Goal: Task Accomplishment & Management: Manage account settings

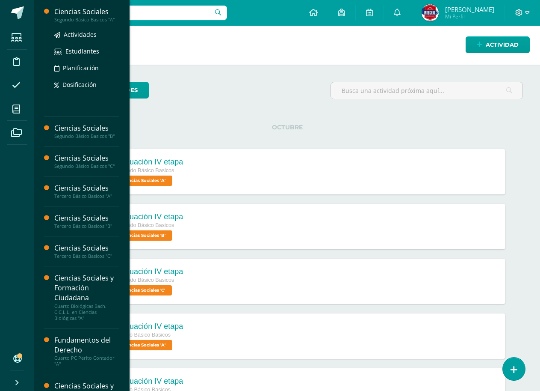
click at [88, 14] on div "Ciencias Sociales" at bounding box center [86, 12] width 65 height 10
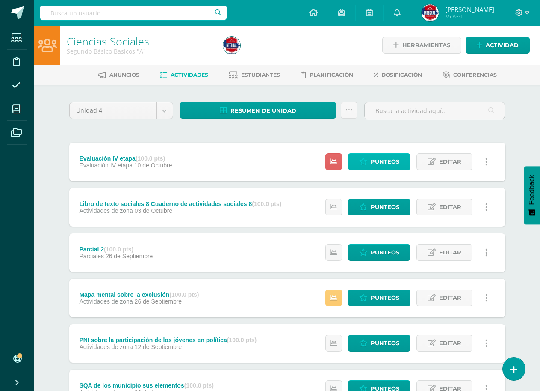
click at [369, 161] on link "Punteos" at bounding box center [379, 161] width 62 height 17
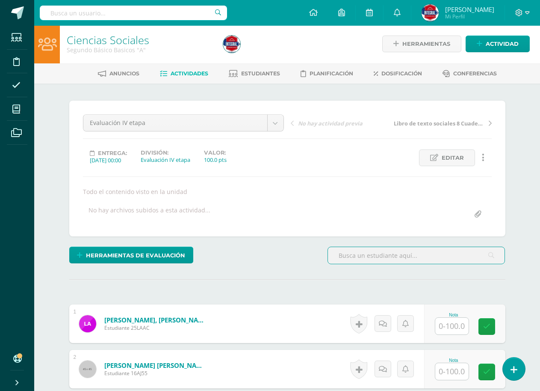
scroll to position [215, 0]
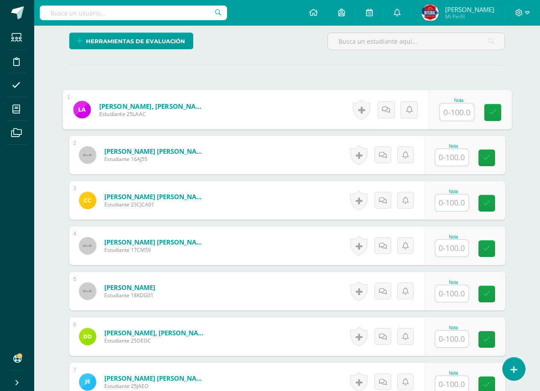
click at [458, 113] on input "text" at bounding box center [457, 112] width 34 height 17
type input "100"
click at [465, 157] on input "text" at bounding box center [452, 157] width 33 height 17
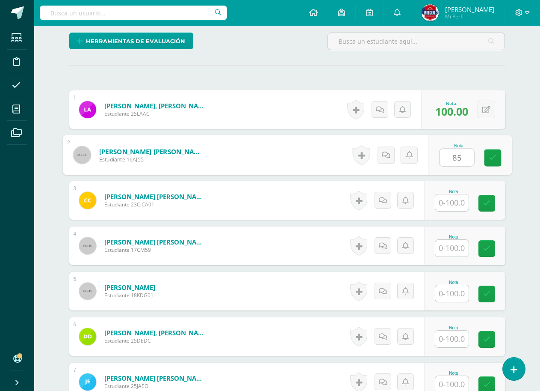
type input "85"
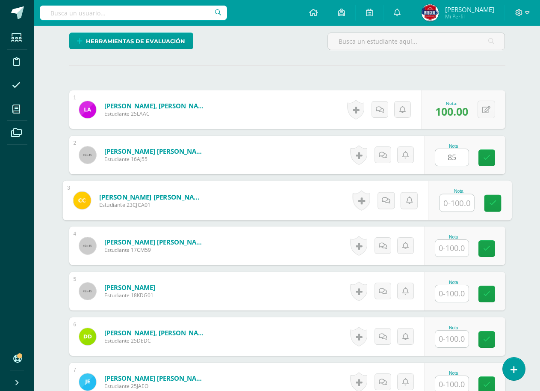
click at [445, 198] on input "text" at bounding box center [457, 202] width 34 height 17
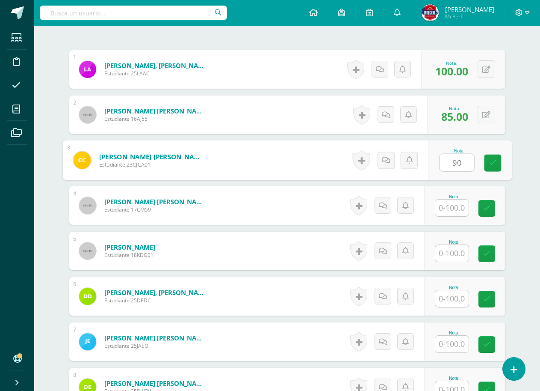
scroll to position [258, 0]
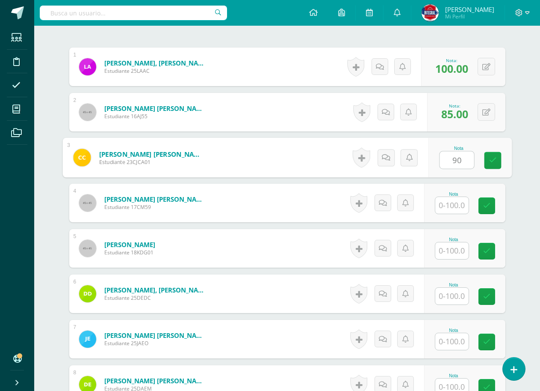
type input "90"
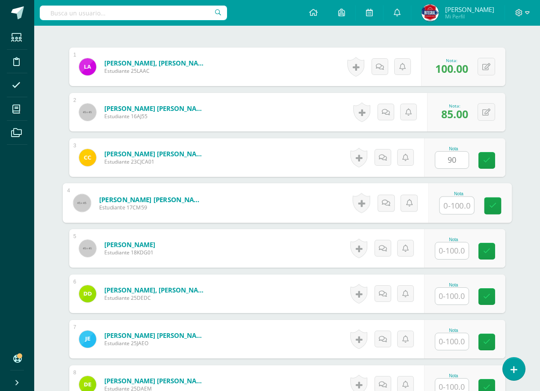
click at [445, 198] on input "text" at bounding box center [457, 205] width 34 height 17
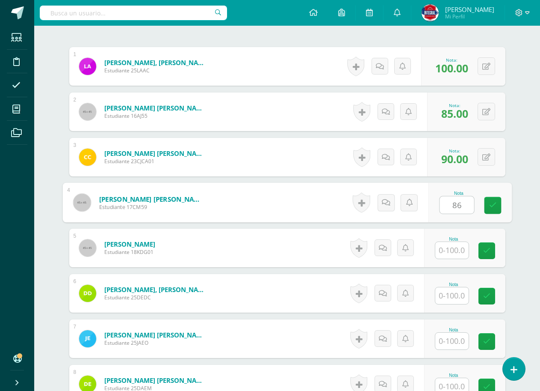
scroll to position [344, 0]
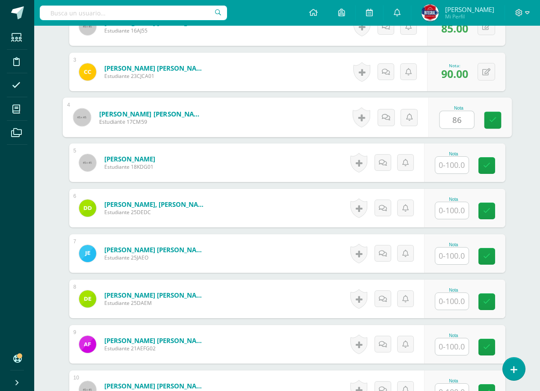
type input "86"
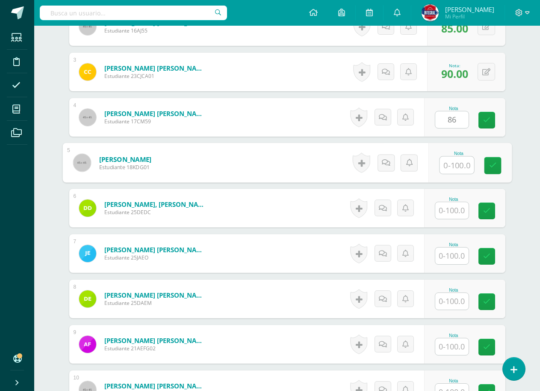
click at [451, 168] on input "text" at bounding box center [457, 165] width 34 height 17
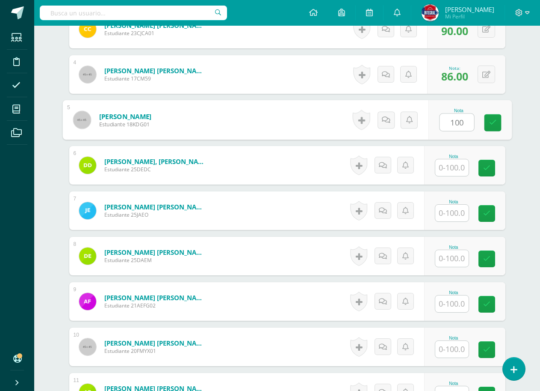
type input "100"
click at [451, 169] on input "text" at bounding box center [452, 167] width 33 height 17
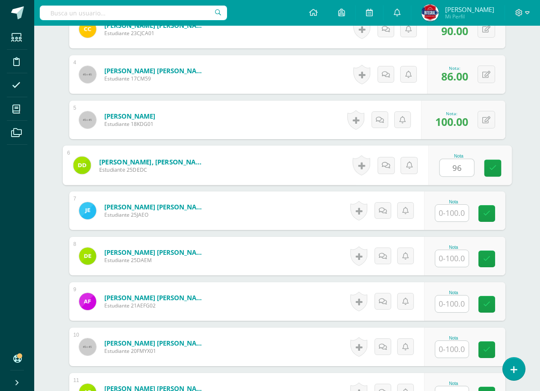
type input "9"
type input "86"
click at [450, 208] on input "text" at bounding box center [452, 213] width 33 height 17
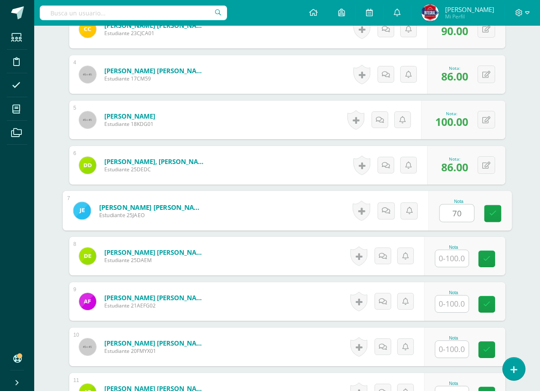
scroll to position [429, 0]
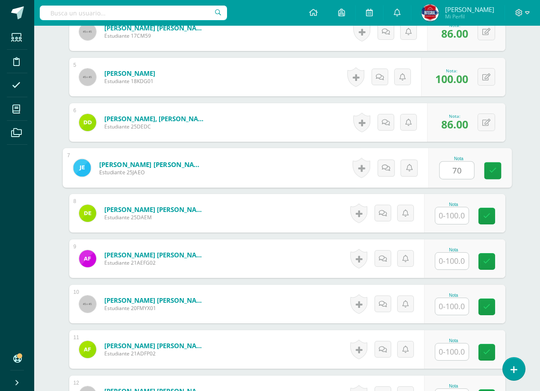
type input "70"
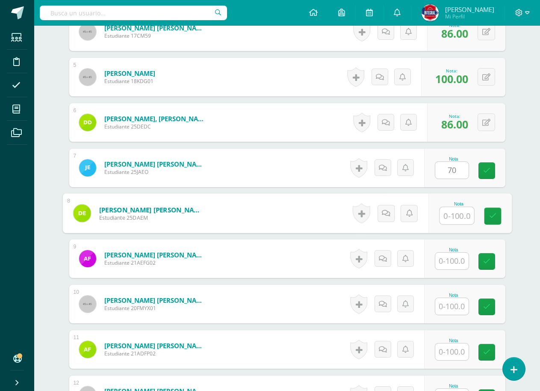
click at [449, 208] on input "text" at bounding box center [457, 215] width 34 height 17
type input "50"
click at [454, 263] on input "text" at bounding box center [452, 260] width 33 height 17
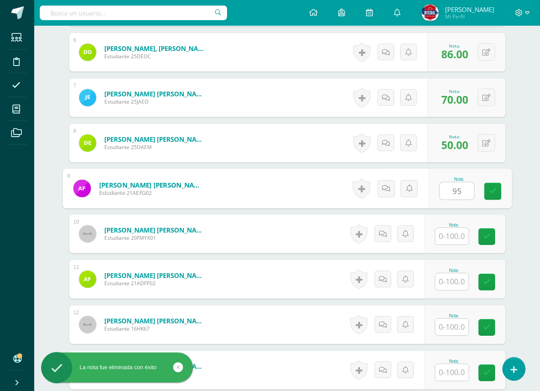
scroll to position [515, 0]
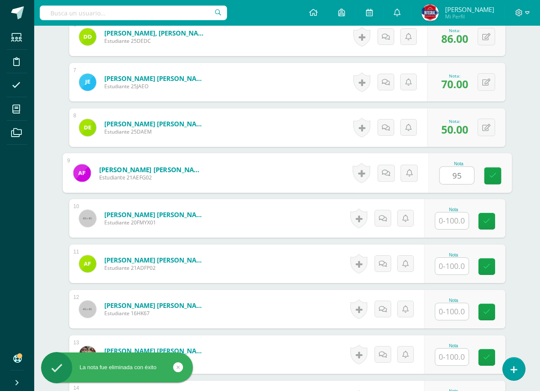
type input "95"
click at [458, 231] on div "Nota" at bounding box center [464, 218] width 81 height 39
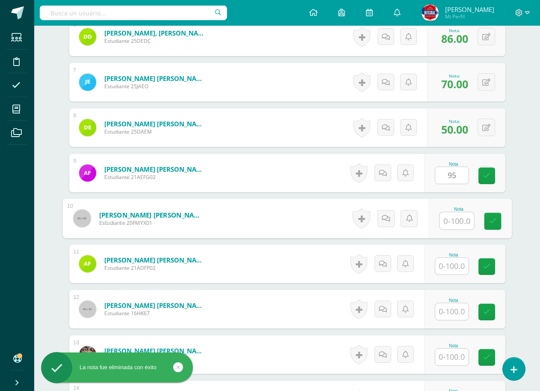
click at [457, 220] on input "text" at bounding box center [457, 220] width 34 height 17
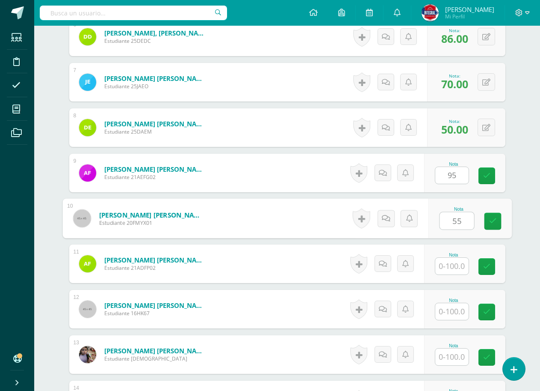
type input "55"
click at [463, 268] on input "text" at bounding box center [452, 266] width 33 height 17
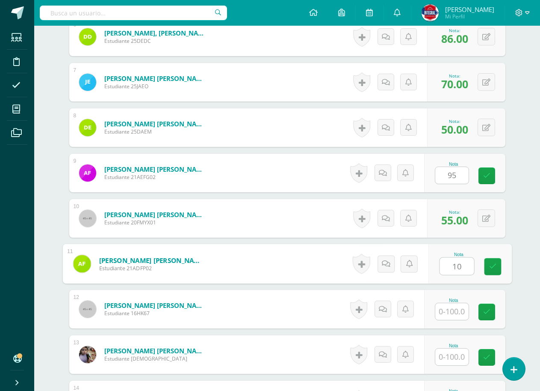
type input "100"
click at [484, 173] on icon at bounding box center [487, 175] width 7 height 7
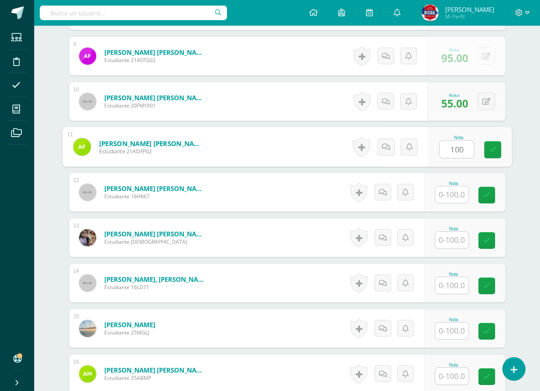
scroll to position [643, 0]
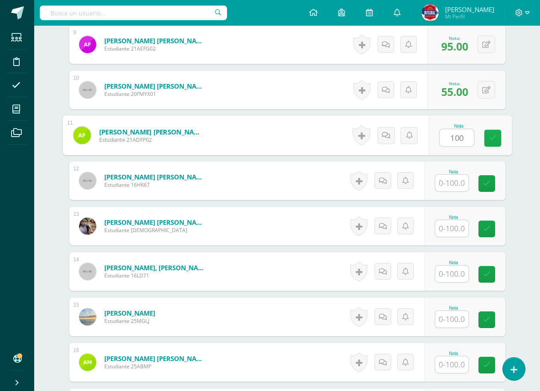
click at [492, 139] on icon at bounding box center [493, 137] width 8 height 7
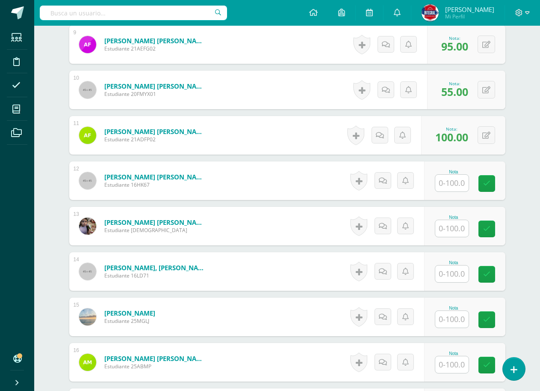
click at [459, 190] on input "text" at bounding box center [452, 183] width 33 height 17
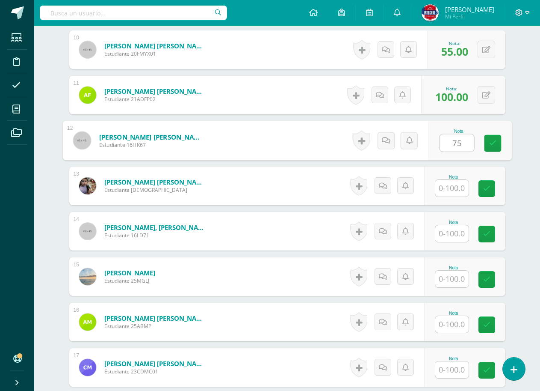
scroll to position [686, 0]
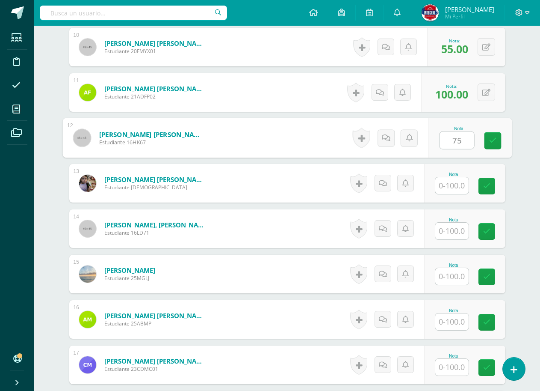
type input "75"
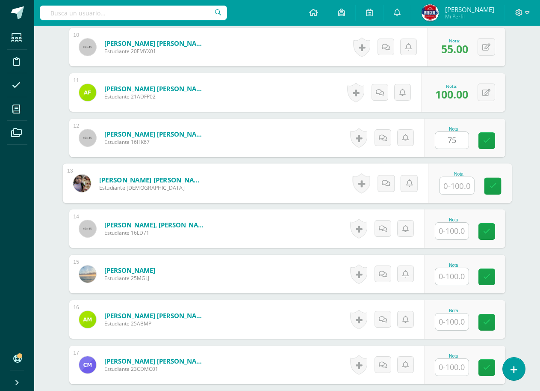
click at [454, 193] on input "text" at bounding box center [457, 185] width 34 height 17
type input "100"
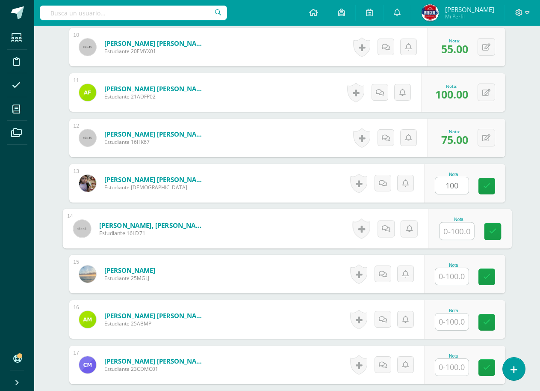
click at [453, 232] on input "text" at bounding box center [457, 231] width 34 height 17
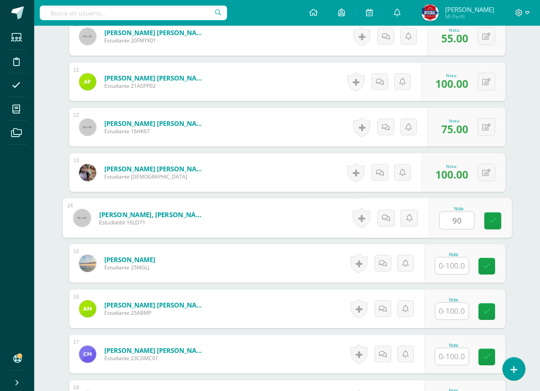
scroll to position [772, 0]
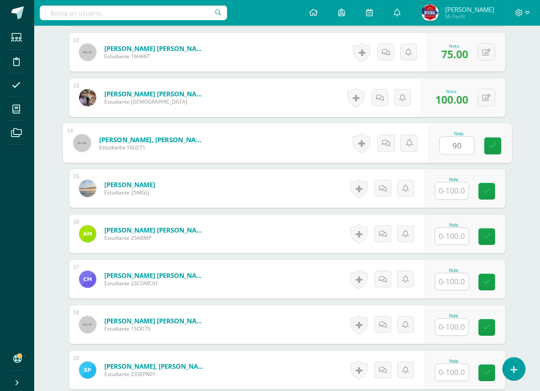
type input "90"
click at [459, 192] on input "text" at bounding box center [452, 190] width 33 height 17
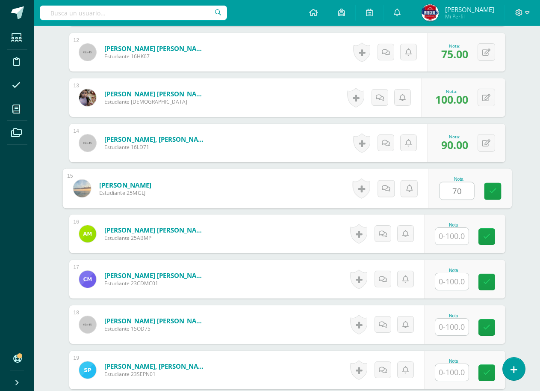
scroll to position [857, 0]
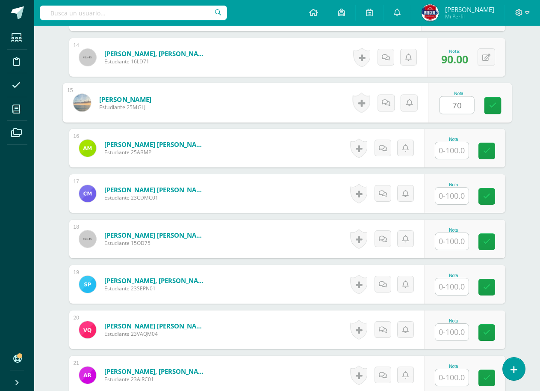
type input "70"
click at [456, 155] on input "text" at bounding box center [452, 150] width 33 height 17
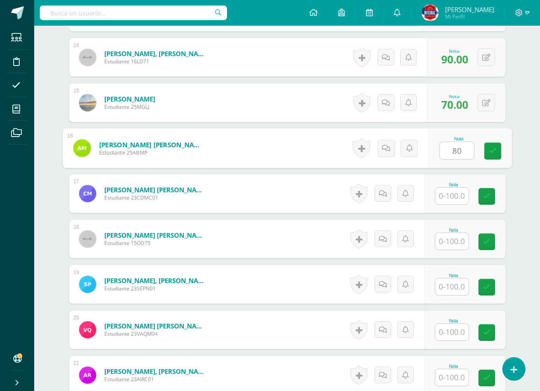
scroll to position [900, 0]
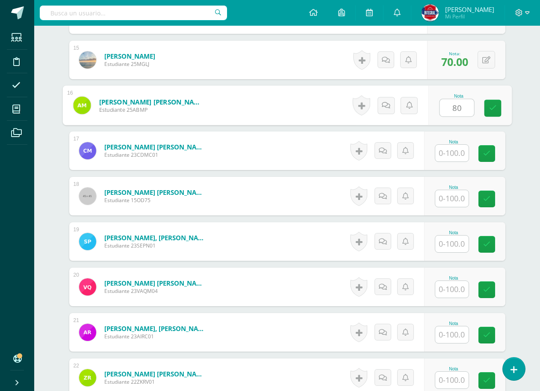
type input "80"
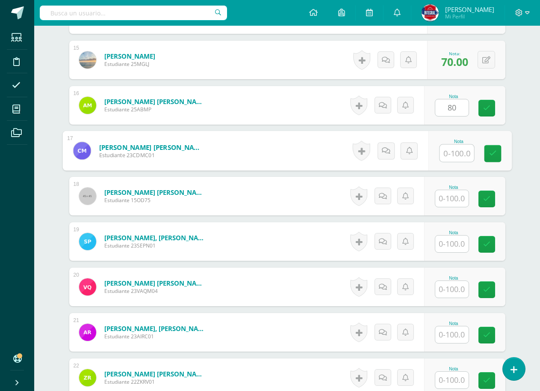
click at [456, 155] on input "text" at bounding box center [457, 153] width 34 height 17
type input "70"
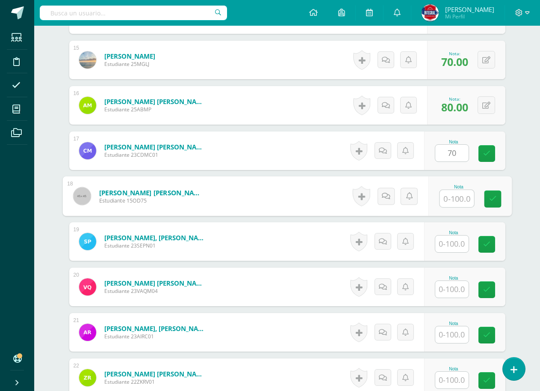
click at [450, 200] on input "text" at bounding box center [457, 198] width 34 height 17
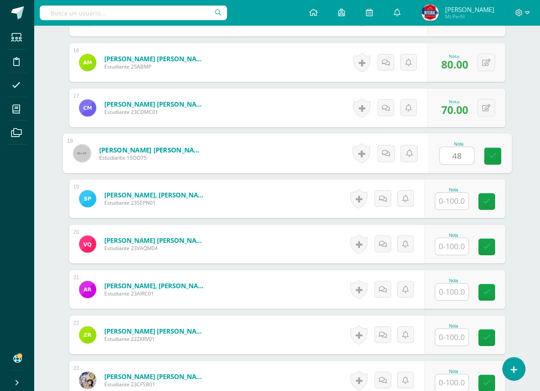
type input "48"
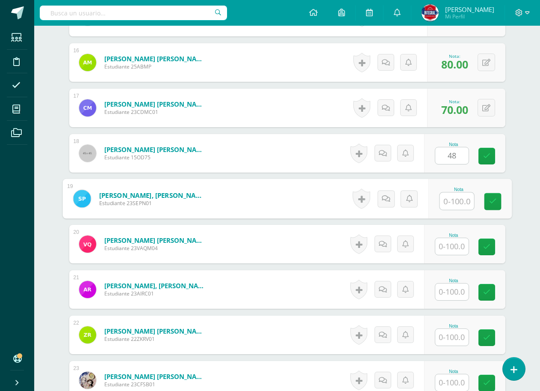
click at [450, 200] on input "text" at bounding box center [457, 201] width 34 height 17
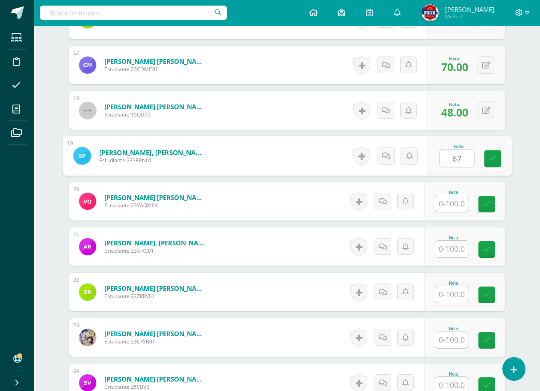
type input "67"
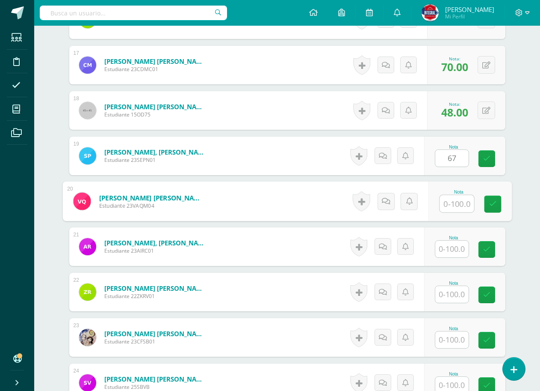
click at [450, 201] on input "text" at bounding box center [457, 203] width 34 height 17
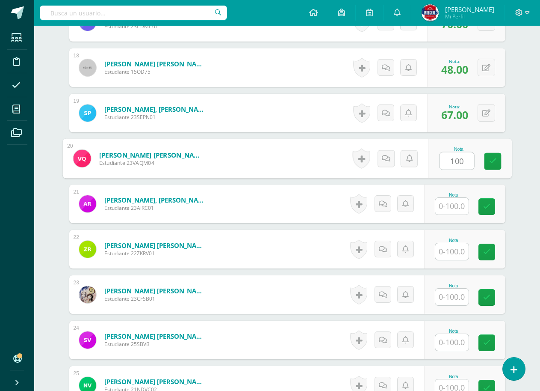
type input "100"
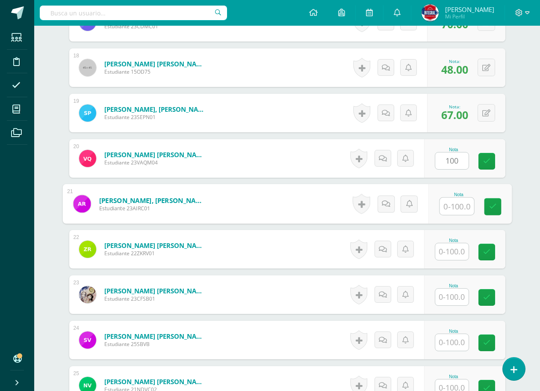
click at [450, 201] on input "text" at bounding box center [457, 206] width 34 height 17
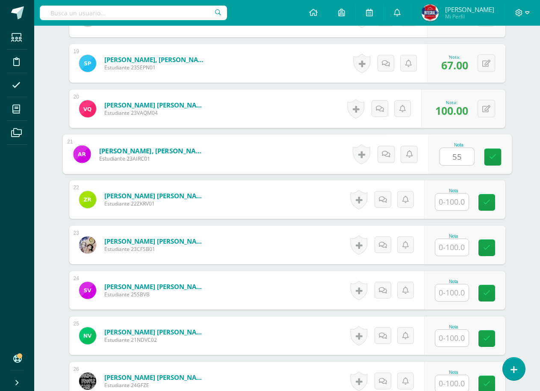
scroll to position [1114, 0]
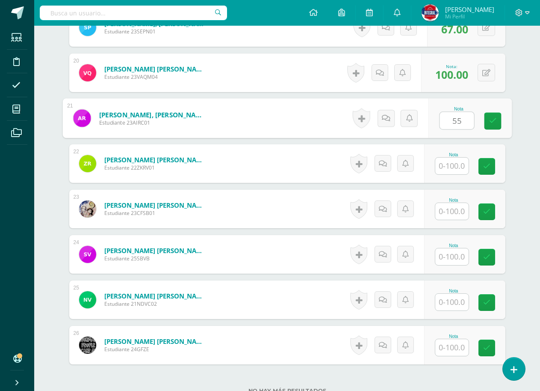
type input "55"
click at [455, 160] on input "text" at bounding box center [452, 165] width 33 height 17
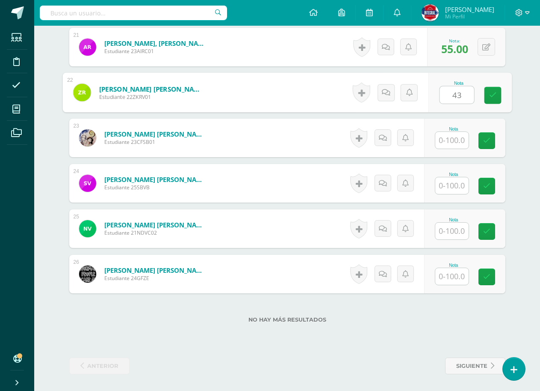
scroll to position [1185, 0]
type input "43"
click at [454, 143] on input "text" at bounding box center [452, 139] width 33 height 17
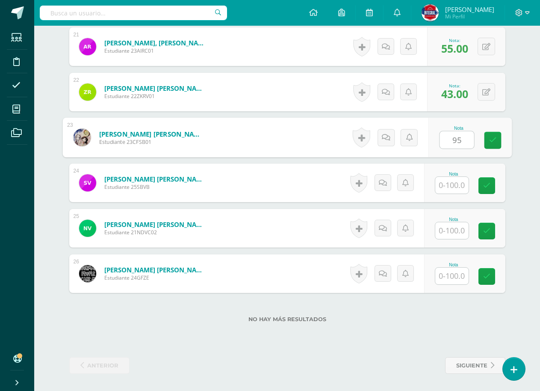
type input "95"
click at [461, 183] on input "text" at bounding box center [452, 185] width 33 height 17
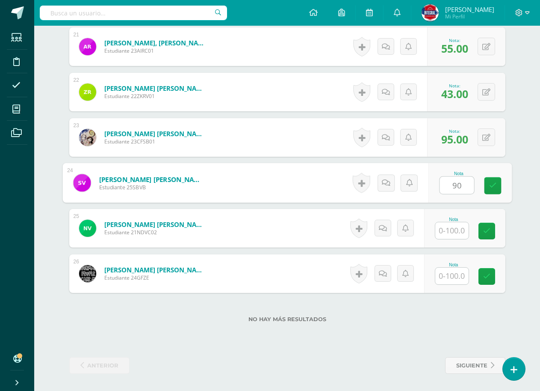
type input "90"
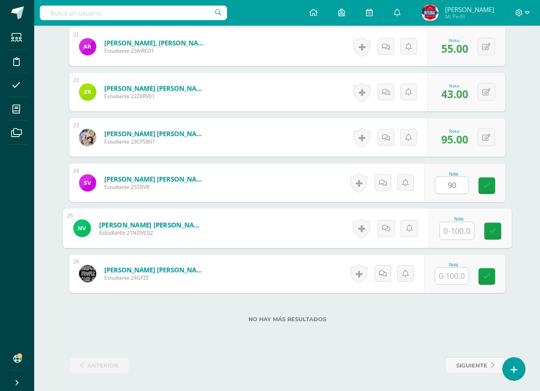
click at [451, 223] on input "text" at bounding box center [457, 230] width 34 height 17
type input "95"
click at [456, 282] on input "text" at bounding box center [452, 275] width 33 height 17
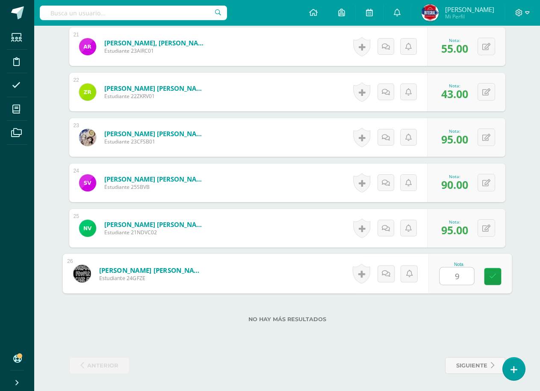
type input "94"
click at [493, 274] on icon at bounding box center [493, 276] width 8 height 7
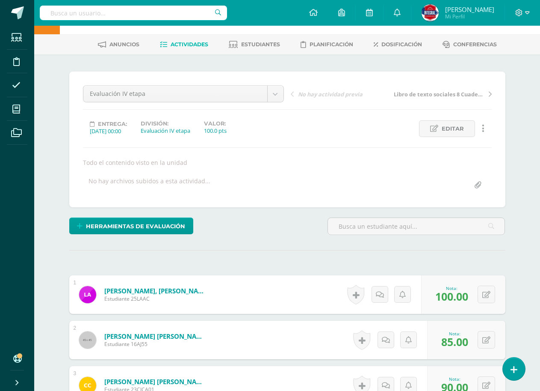
scroll to position [0, 0]
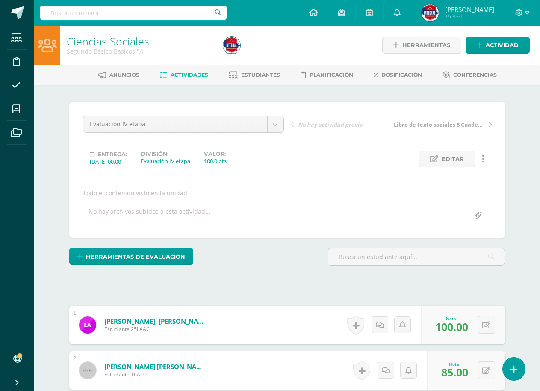
click at [181, 77] on span "Actividades" at bounding box center [190, 74] width 38 height 6
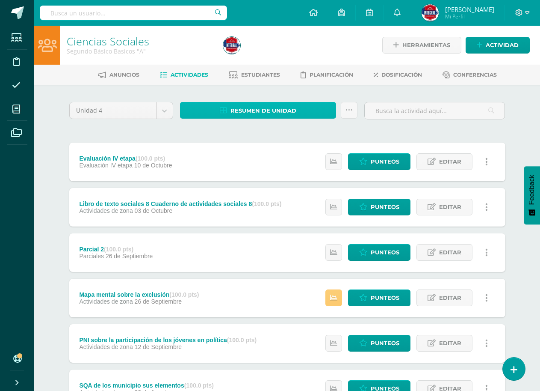
click at [243, 112] on span "Resumen de unidad" at bounding box center [264, 111] width 66 height 16
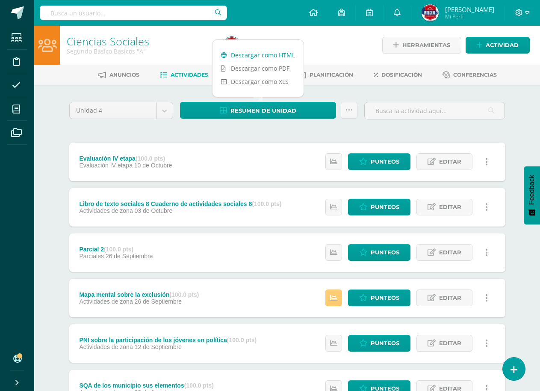
click at [262, 53] on link "Descargar como HTML" at bounding box center [258, 54] width 91 height 13
click at [329, 38] on div at bounding box center [300, 45] width 160 height 39
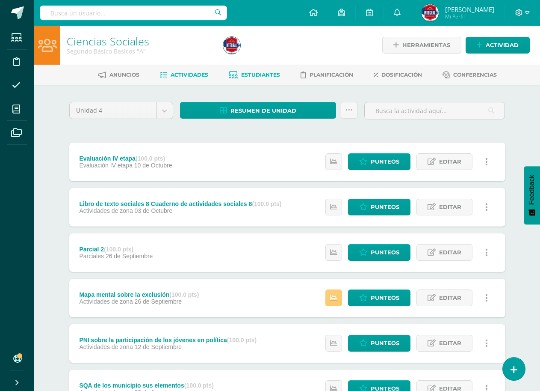
click at [255, 77] on span "Estudiantes" at bounding box center [260, 74] width 39 height 6
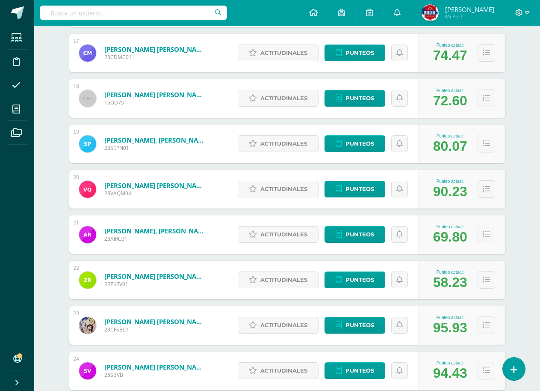
scroll to position [921, 0]
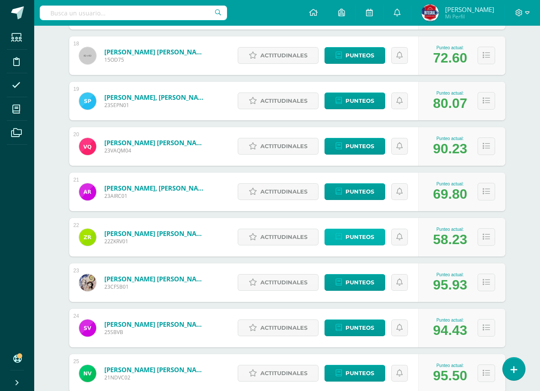
click at [372, 242] on span "Punteos" at bounding box center [360, 237] width 29 height 16
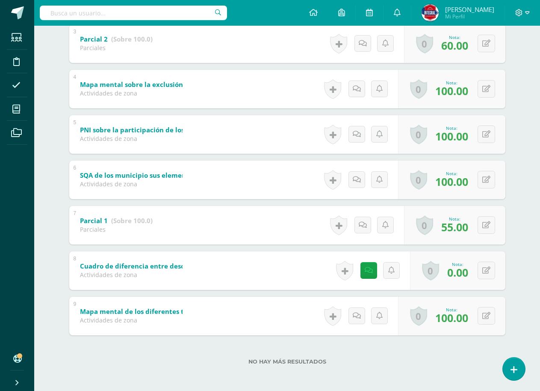
scroll to position [281, 0]
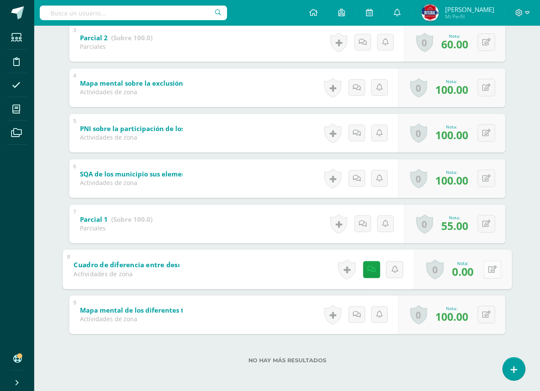
click at [488, 270] on icon at bounding box center [492, 268] width 9 height 7
type input "40"
click at [471, 273] on icon at bounding box center [470, 271] width 8 height 7
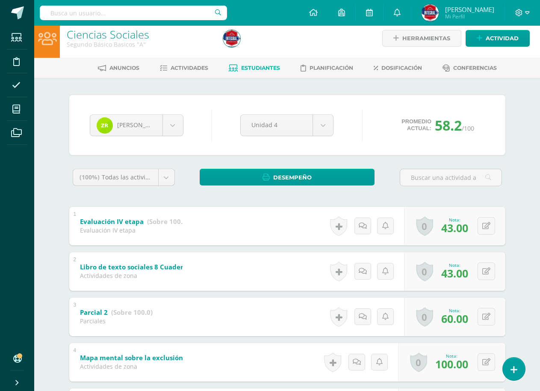
scroll to position [0, 0]
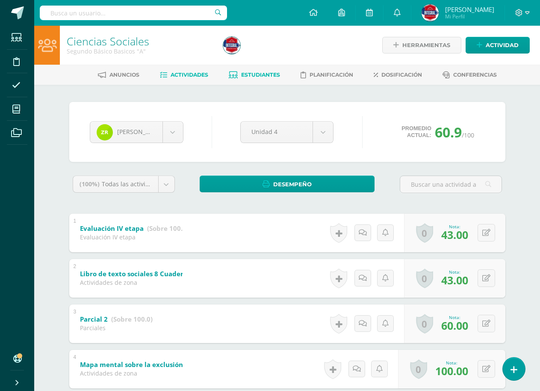
click at [164, 71] on link "Actividades" at bounding box center [184, 75] width 48 height 14
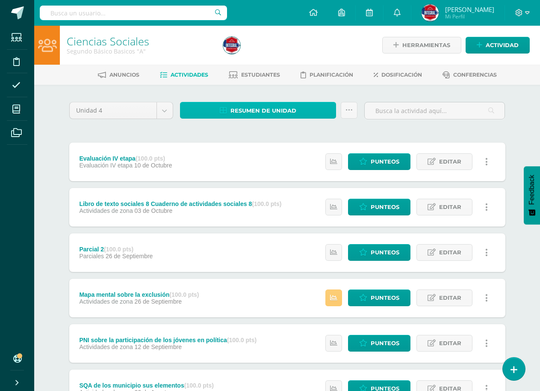
click at [273, 113] on span "Resumen de unidad" at bounding box center [264, 111] width 66 height 16
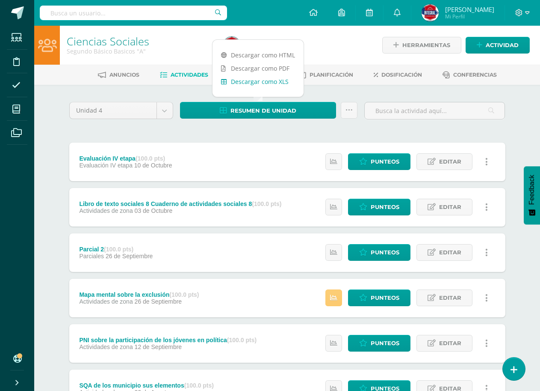
click at [272, 84] on link "Descargar como XLS" at bounding box center [258, 81] width 91 height 13
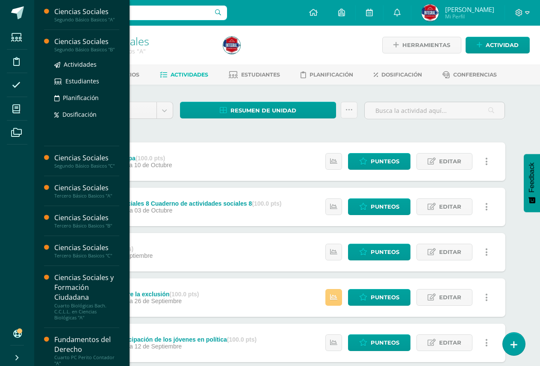
click at [83, 39] on div "Ciencias Sociales" at bounding box center [86, 42] width 65 height 10
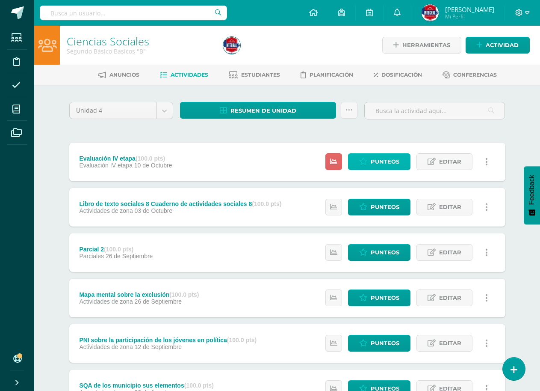
click at [389, 161] on span "Punteos" at bounding box center [385, 162] width 29 height 16
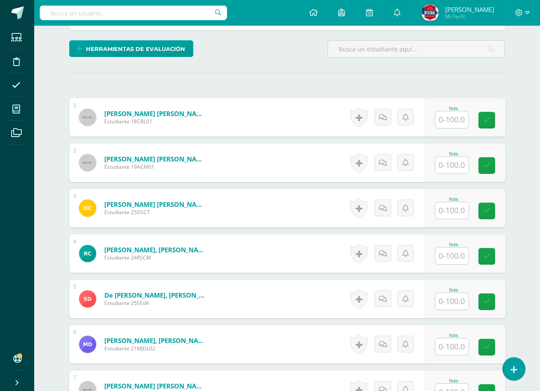
scroll to position [215, 0]
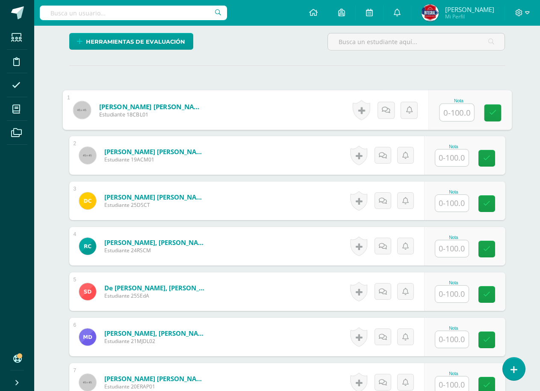
click at [448, 113] on input "text" at bounding box center [457, 112] width 34 height 17
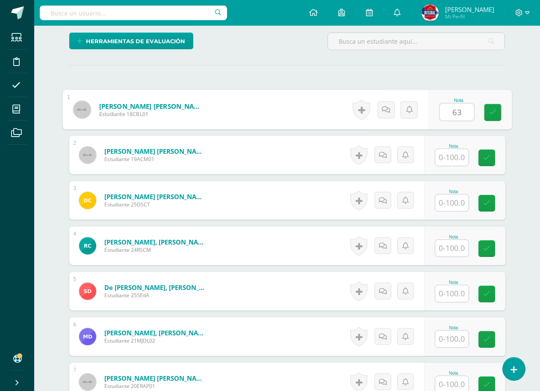
type input "63"
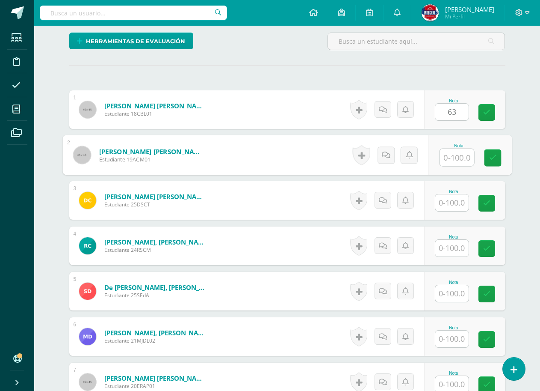
click at [454, 163] on input "text" at bounding box center [457, 157] width 34 height 17
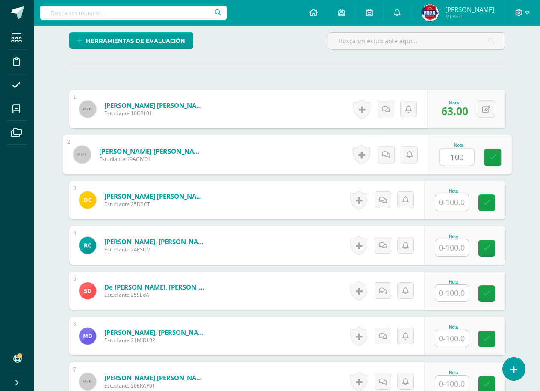
scroll to position [258, 0]
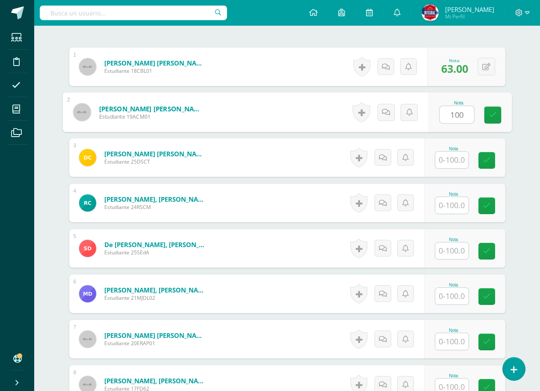
type input "100"
click at [455, 165] on input "text" at bounding box center [452, 159] width 33 height 17
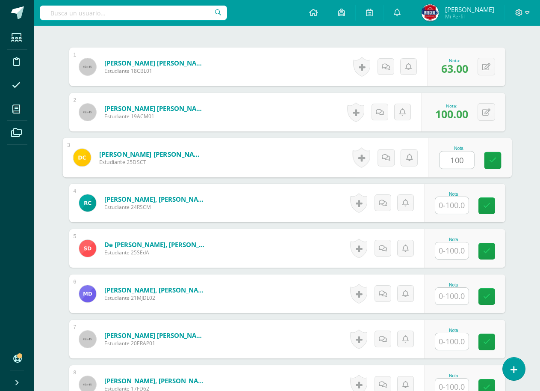
type input "100"
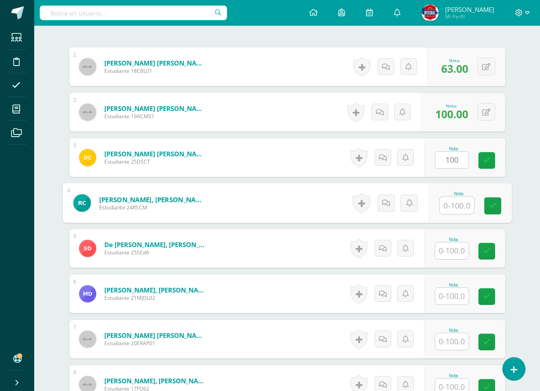
click at [456, 200] on input "text" at bounding box center [457, 205] width 34 height 17
type input "100"
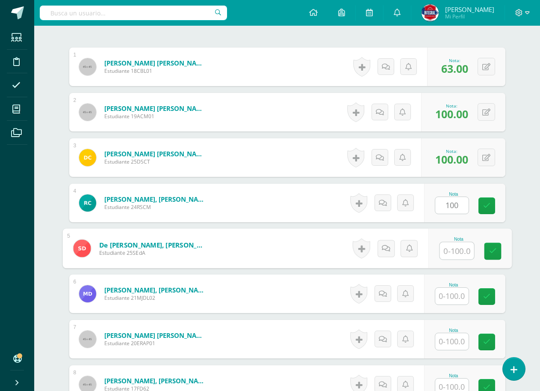
click at [452, 243] on input "text" at bounding box center [457, 250] width 34 height 17
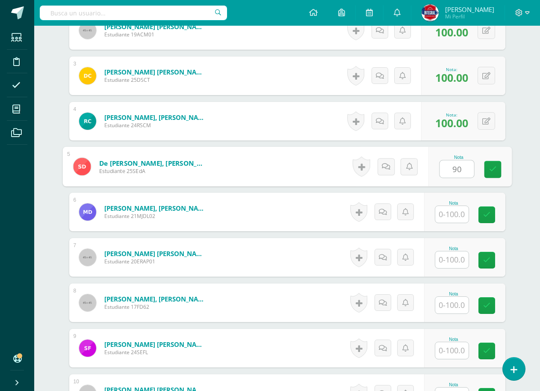
scroll to position [344, 0]
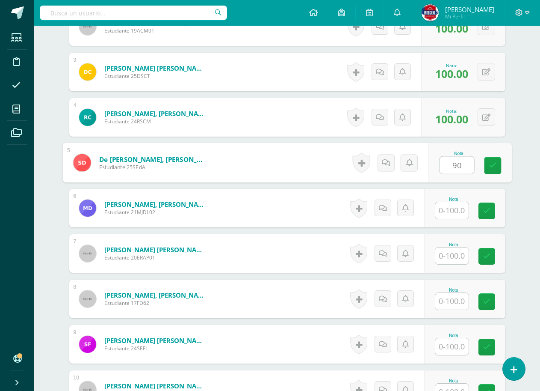
type input "90"
click at [460, 211] on input "text" at bounding box center [452, 210] width 33 height 17
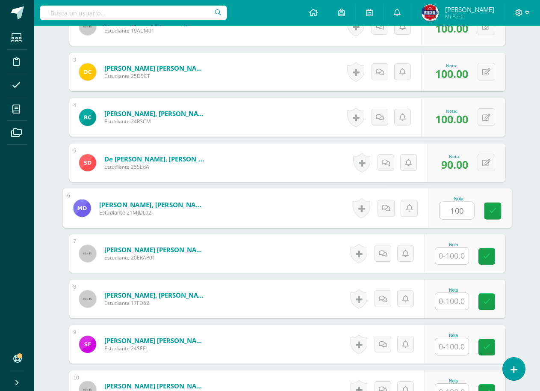
type input "100"
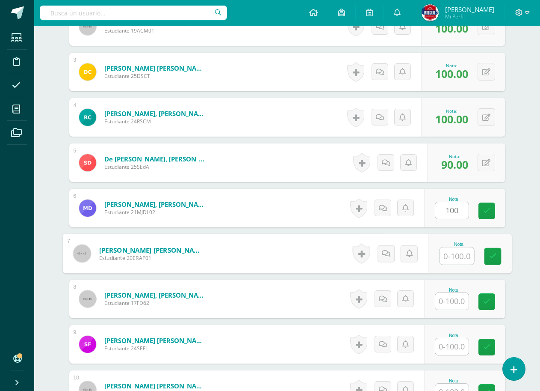
click at [449, 262] on input "text" at bounding box center [457, 255] width 34 height 17
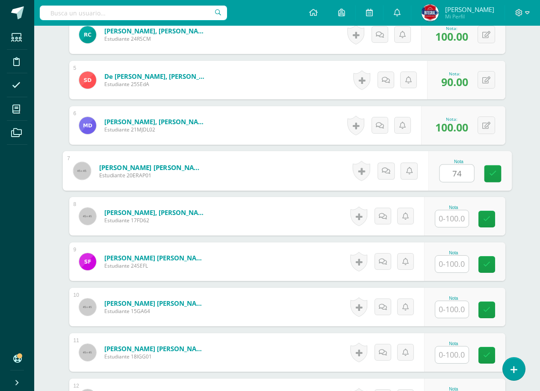
scroll to position [429, 0]
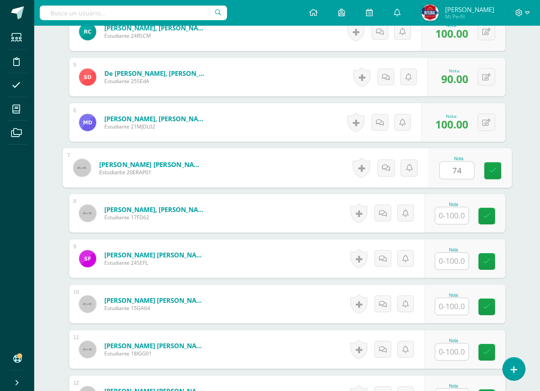
click at [453, 219] on input "text" at bounding box center [452, 215] width 33 height 17
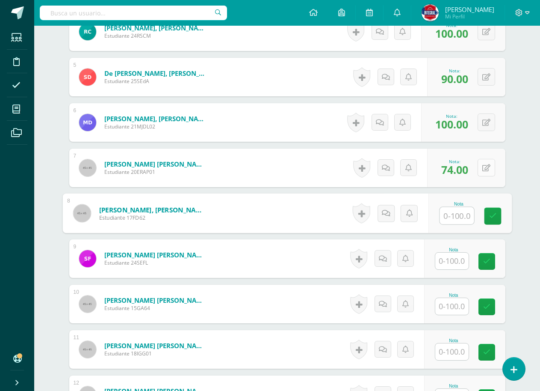
click at [494, 166] on button at bounding box center [487, 168] width 18 height 18
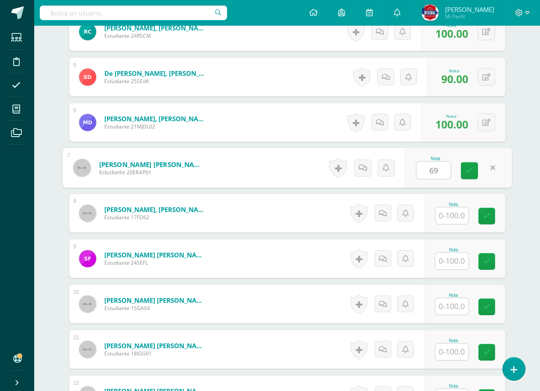
type input "69"
click at [466, 206] on div "Nota" at bounding box center [454, 213] width 38 height 22
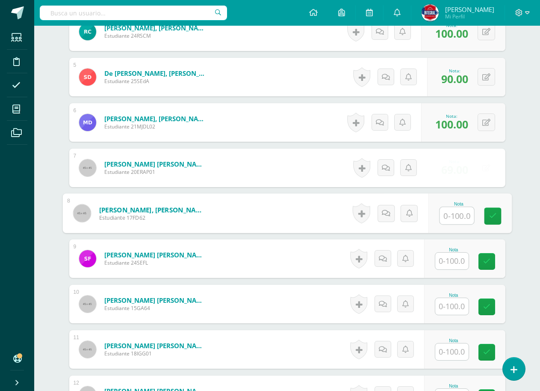
click at [462, 212] on input "text" at bounding box center [457, 215] width 34 height 17
type input "74"
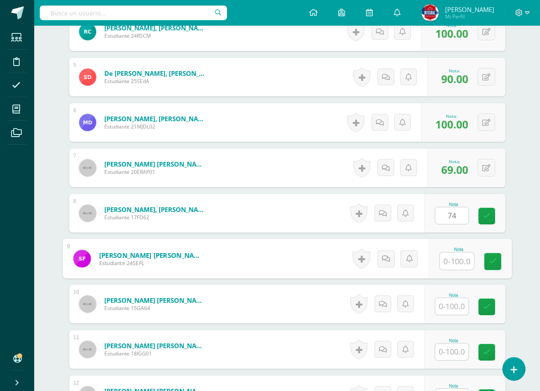
click at [457, 257] on input "text" at bounding box center [457, 260] width 34 height 17
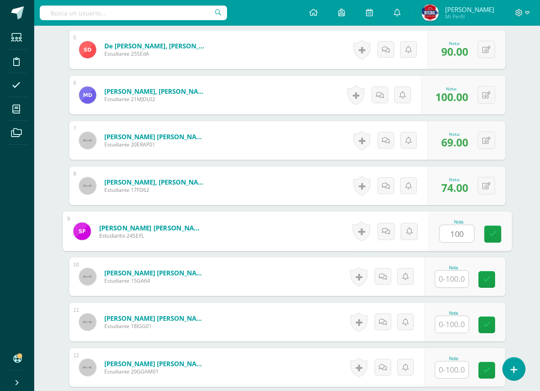
scroll to position [472, 0]
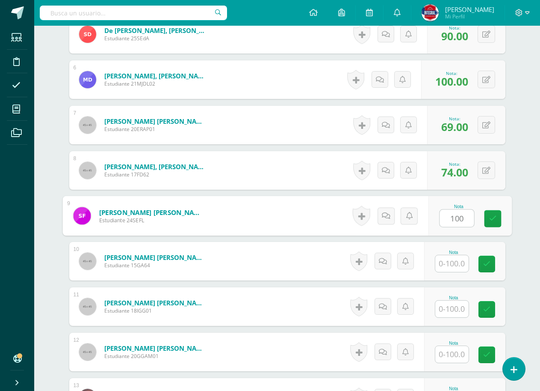
type input "100"
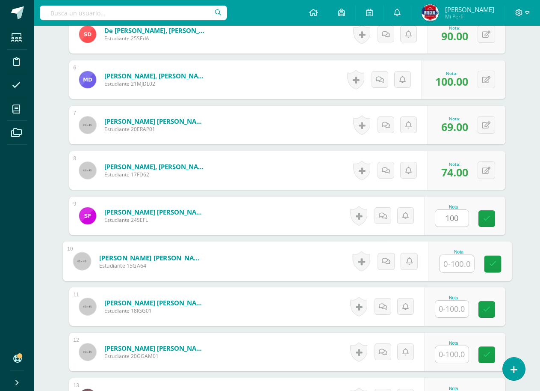
click at [456, 258] on input "text" at bounding box center [457, 263] width 34 height 17
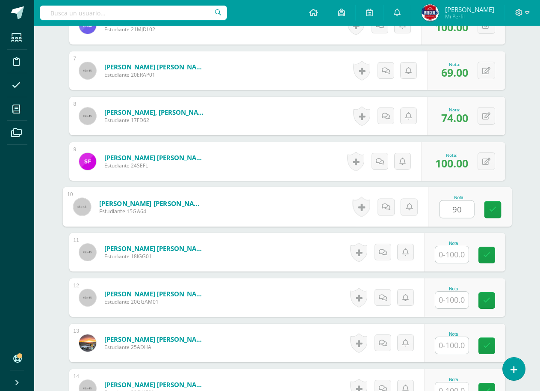
scroll to position [558, 0]
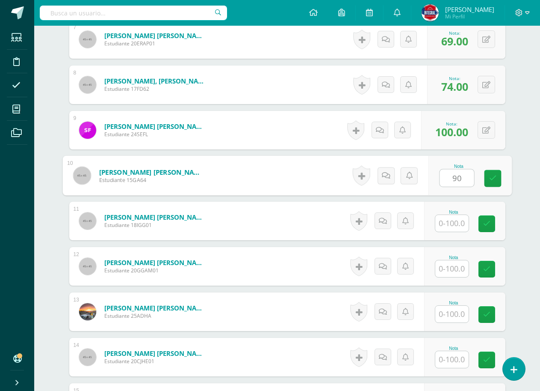
type input "90"
click at [454, 229] on input "text" at bounding box center [452, 223] width 33 height 17
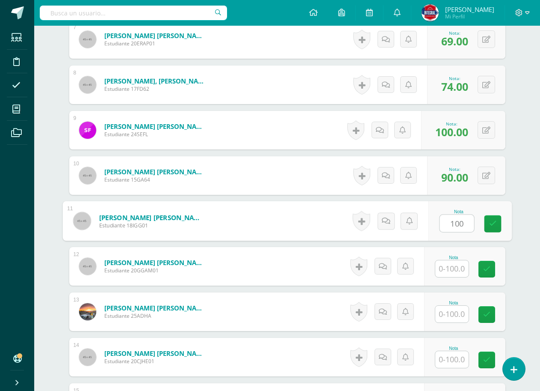
type input "100"
click at [444, 272] on input "text" at bounding box center [452, 268] width 33 height 17
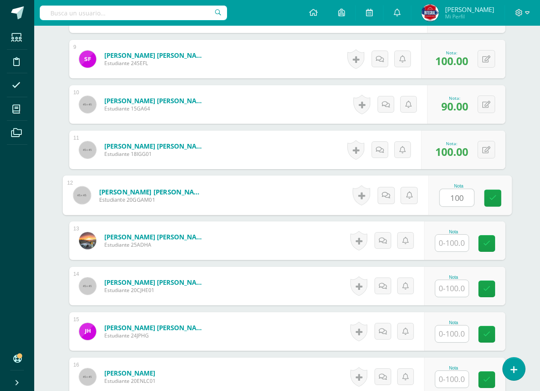
scroll to position [643, 0]
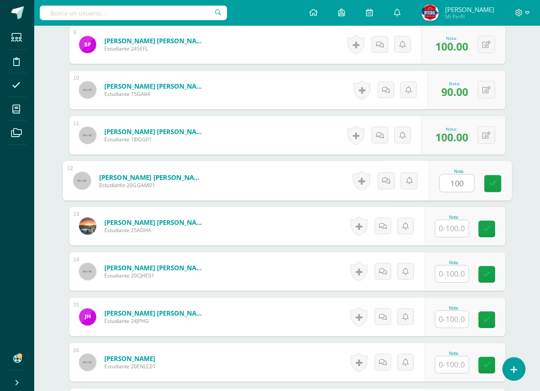
type input "100"
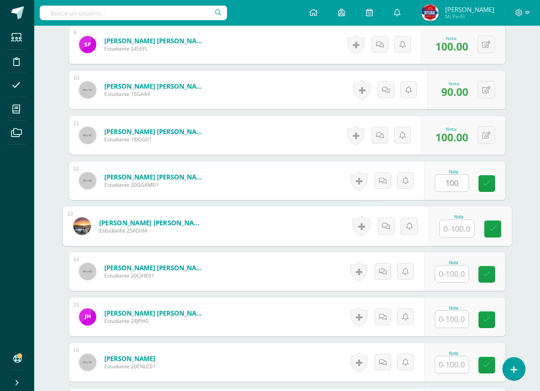
click at [450, 223] on input "text" at bounding box center [457, 228] width 34 height 17
click at [450, 225] on input "text" at bounding box center [457, 228] width 34 height 17
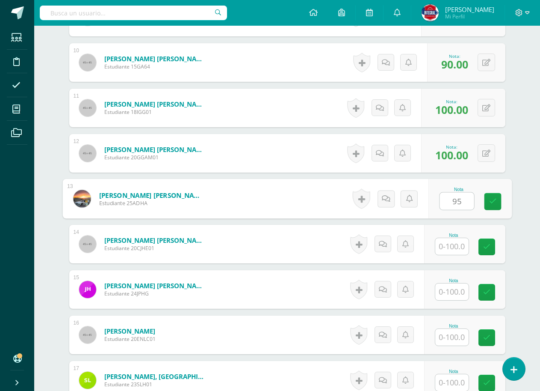
scroll to position [686, 0]
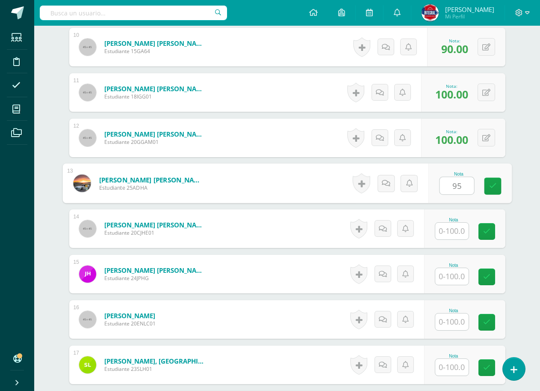
type input "95"
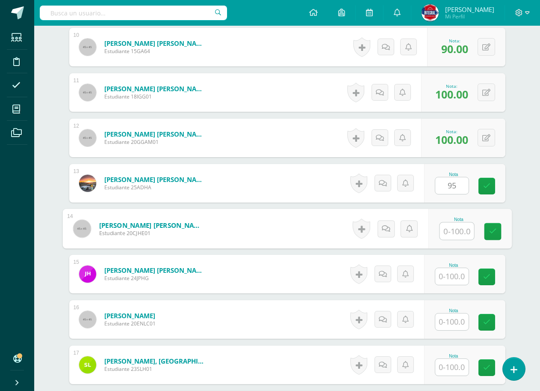
click at [450, 226] on input "text" at bounding box center [457, 231] width 34 height 17
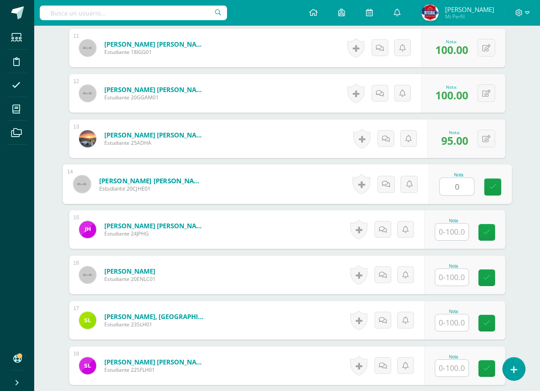
scroll to position [772, 0]
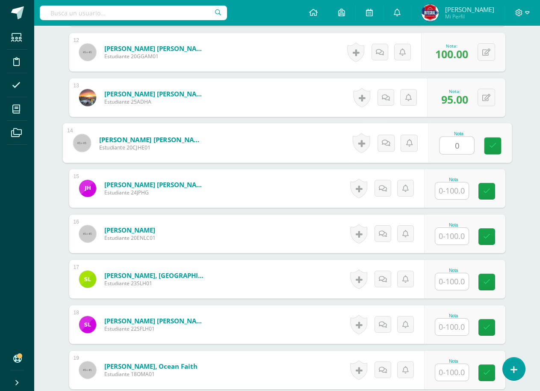
type input "0"
click at [459, 194] on input "text" at bounding box center [452, 190] width 33 height 17
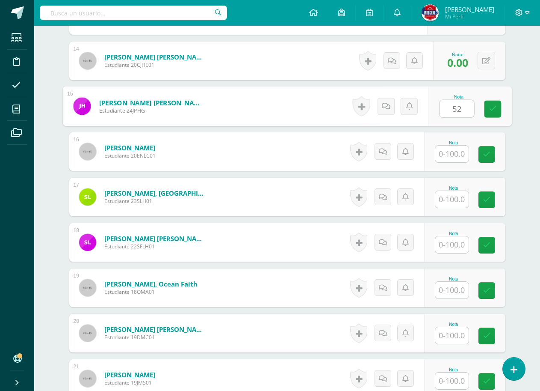
scroll to position [857, 0]
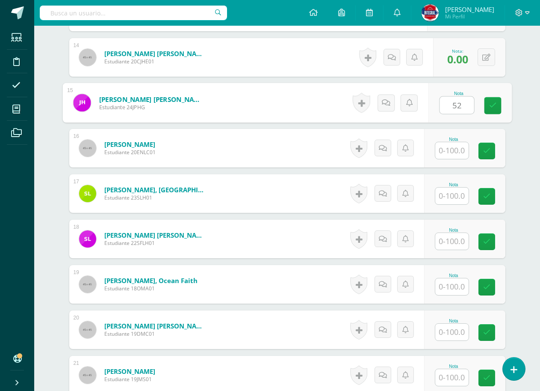
type input "52"
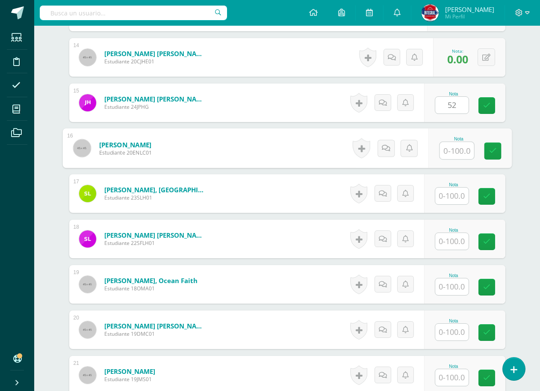
click at [456, 156] on input "text" at bounding box center [457, 150] width 34 height 17
type input "89"
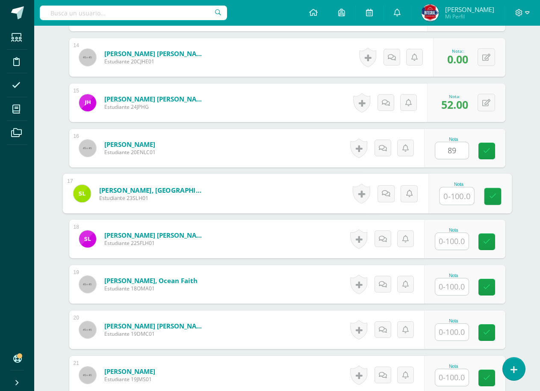
click at [454, 188] on input "text" at bounding box center [457, 195] width 34 height 17
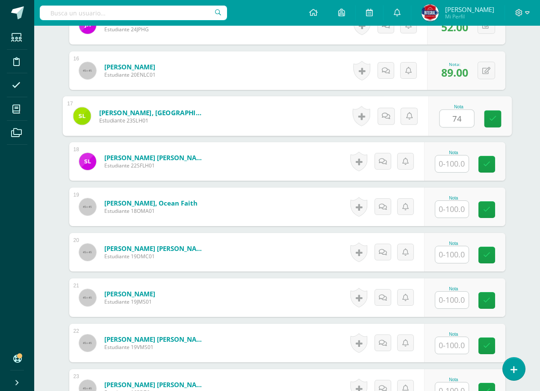
scroll to position [943, 0]
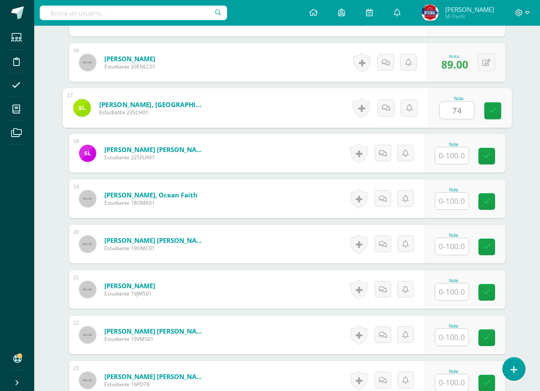
type input "74"
click at [452, 158] on input "text" at bounding box center [452, 155] width 33 height 17
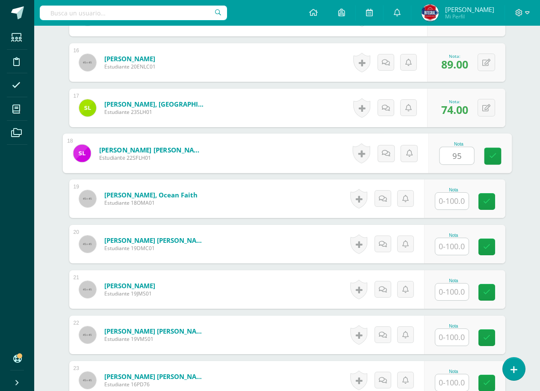
type input "95"
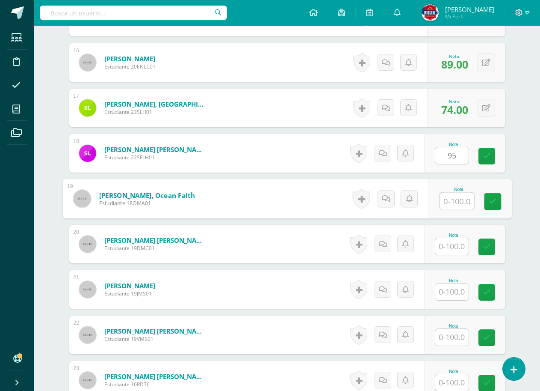
click at [450, 206] on input "text" at bounding box center [457, 201] width 34 height 17
type input "90"
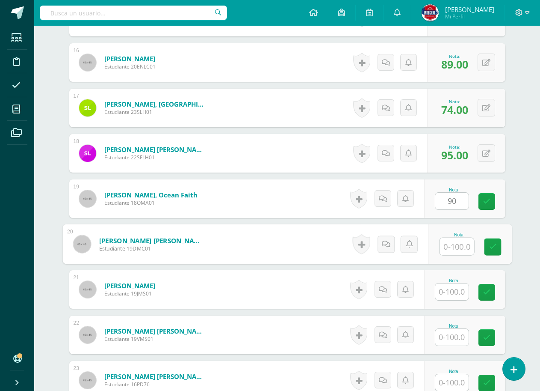
click at [448, 252] on input "text" at bounding box center [457, 246] width 34 height 17
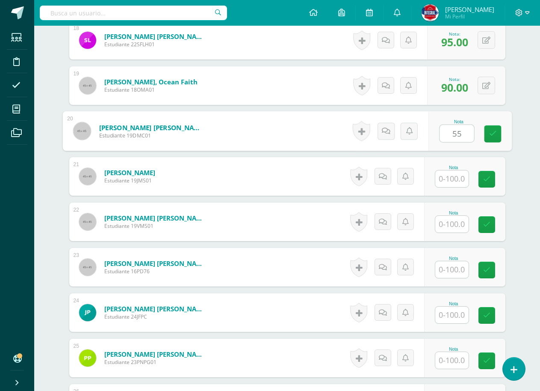
scroll to position [1071, 0]
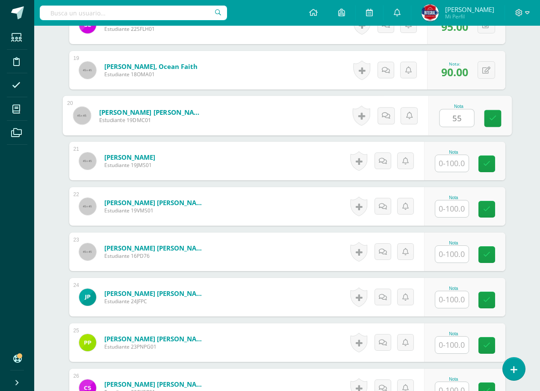
type input "55"
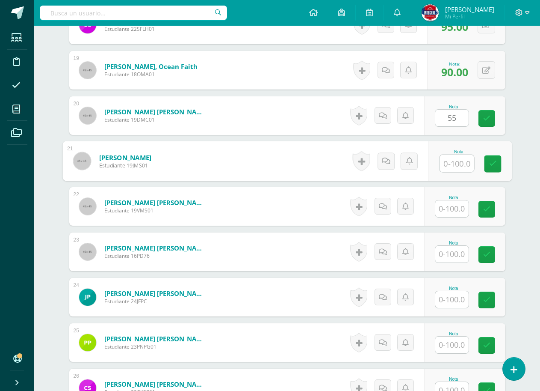
click at [444, 160] on input "text" at bounding box center [457, 163] width 34 height 17
type input "100"
click at [442, 205] on input "text" at bounding box center [452, 208] width 33 height 17
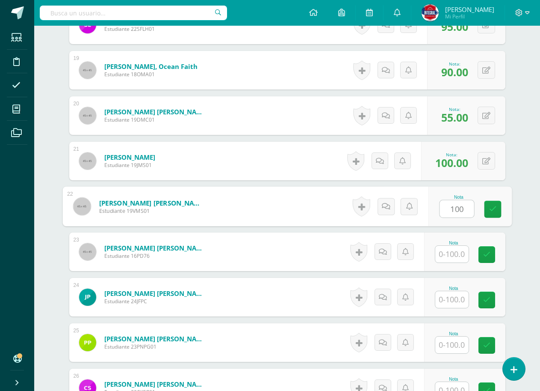
type input "100"
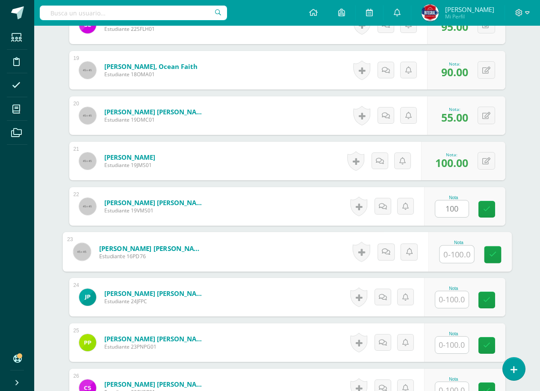
click at [452, 251] on input "text" at bounding box center [457, 254] width 34 height 17
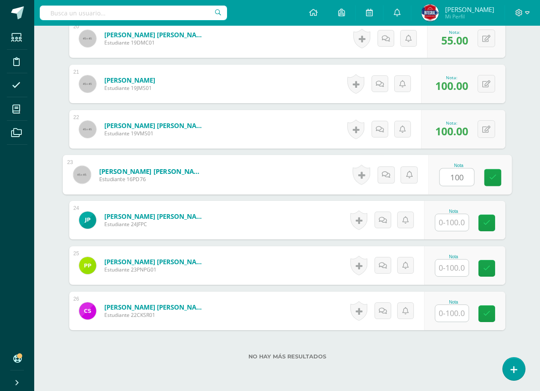
scroll to position [1157, 0]
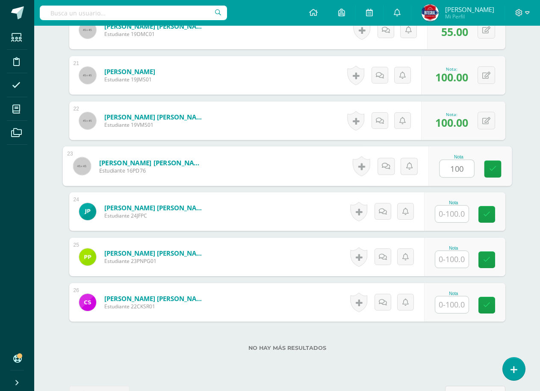
type input "100"
click at [454, 213] on input "text" at bounding box center [452, 213] width 33 height 17
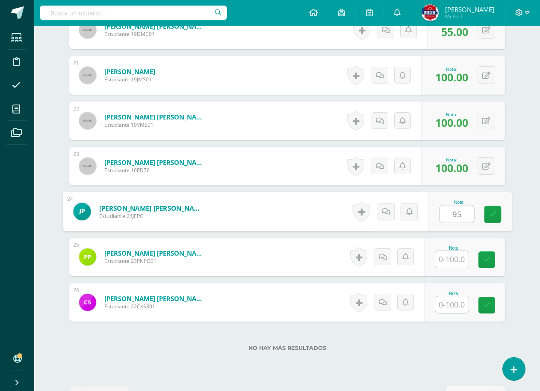
type input "95"
click at [446, 249] on div "Nota" at bounding box center [454, 248] width 38 height 5
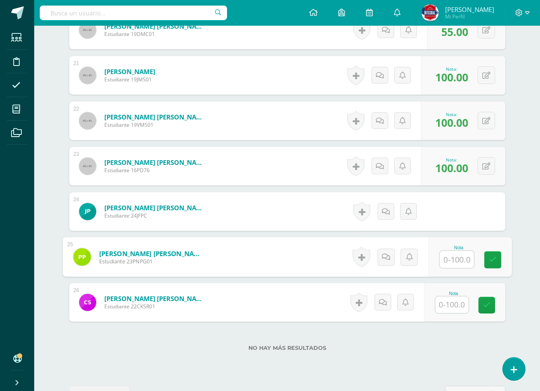
click at [455, 261] on input "text" at bounding box center [457, 259] width 34 height 17
type input "100"
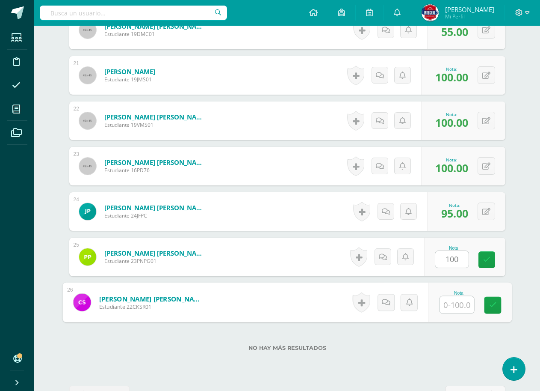
click at [446, 306] on input "text" at bounding box center [457, 304] width 34 height 17
type input "100"
click at [489, 301] on link at bounding box center [492, 305] width 17 height 17
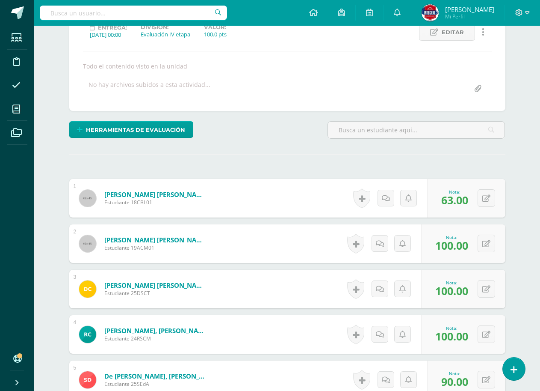
scroll to position [0, 0]
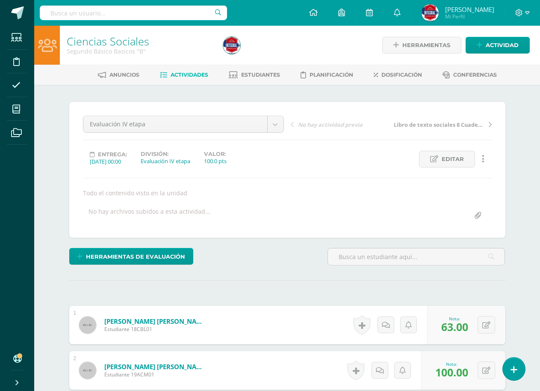
click at [175, 72] on span "Actividades" at bounding box center [190, 74] width 38 height 6
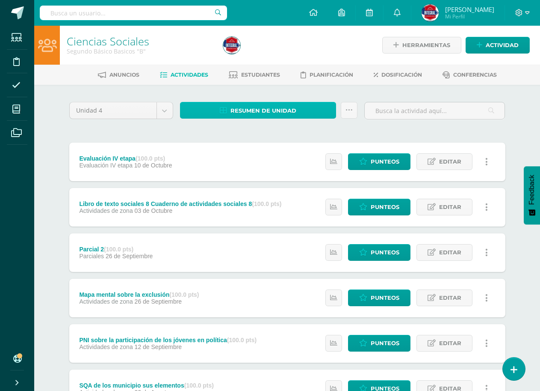
click at [253, 103] on span "Resumen de unidad" at bounding box center [264, 111] width 66 height 16
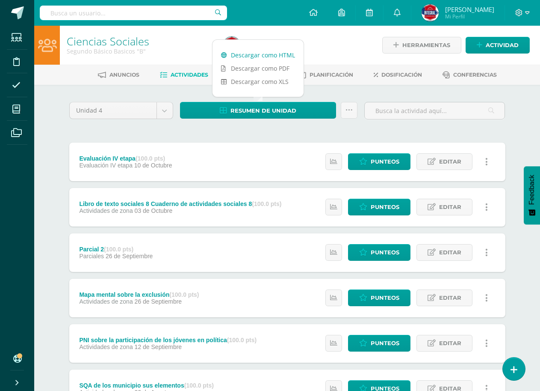
click at [270, 58] on link "Descargar como HTML" at bounding box center [258, 54] width 91 height 13
click at [283, 82] on link "Descargar como XLS" at bounding box center [258, 81] width 91 height 13
click at [339, 126] on div "Unidad 4 Unidad 1 Unidad 2 Unidad 3 Unidad 4 Resumen de unidad Subir actividade…" at bounding box center [287, 343] width 443 height 482
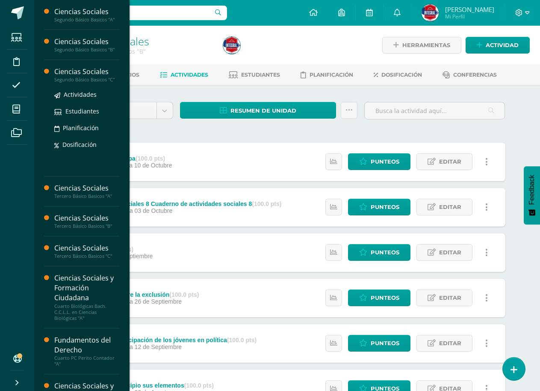
click at [78, 72] on div "Ciencias Sociales" at bounding box center [86, 72] width 65 height 10
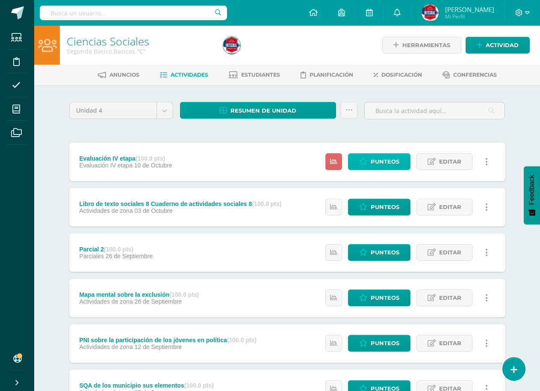
click at [397, 164] on span "Punteos" at bounding box center [385, 162] width 29 height 16
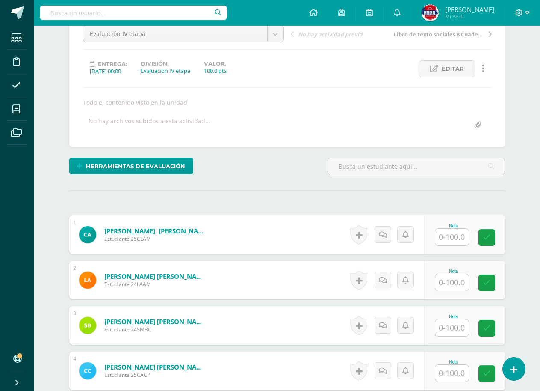
scroll to position [171, 0]
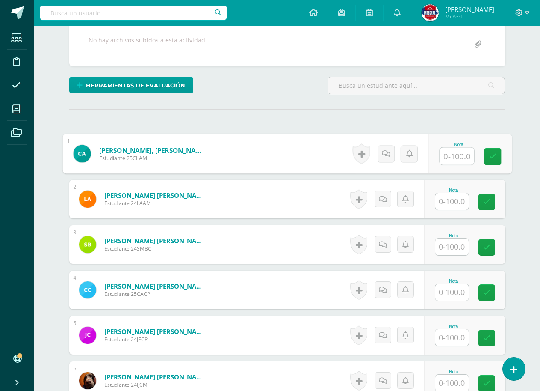
click at [457, 148] on input "text" at bounding box center [457, 156] width 34 height 17
type input "100"
click at [460, 207] on input "text" at bounding box center [452, 201] width 33 height 17
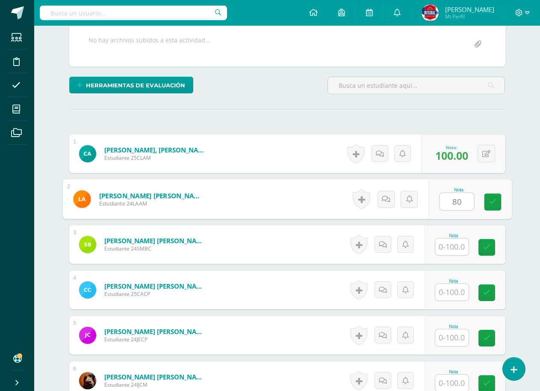
type input "80"
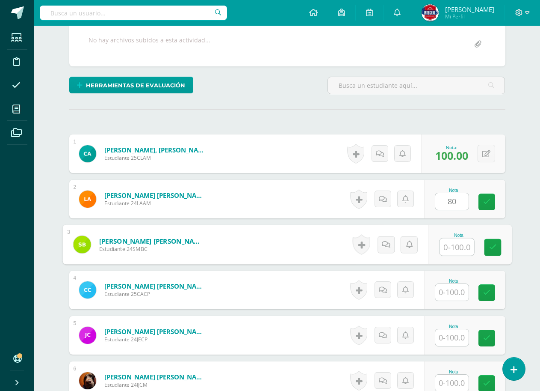
click at [464, 244] on input "text" at bounding box center [457, 246] width 34 height 17
type input "05"
click at [454, 292] on input "text" at bounding box center [452, 292] width 33 height 17
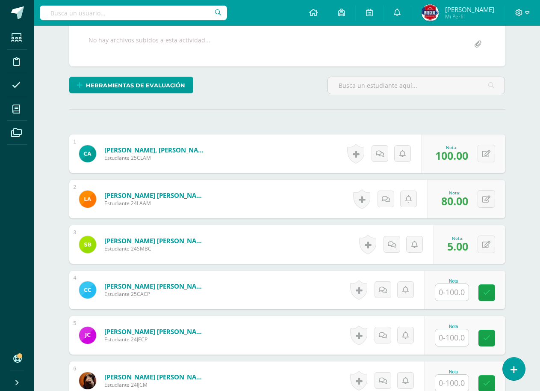
click at [457, 297] on input "text" at bounding box center [452, 292] width 33 height 17
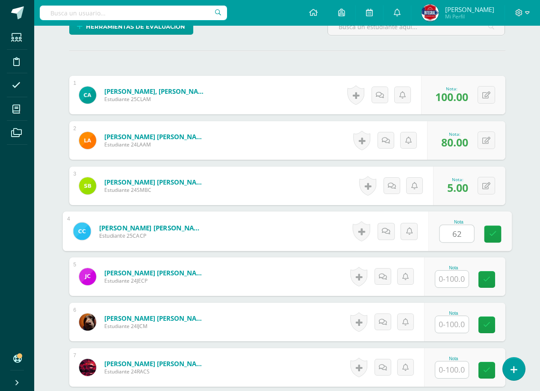
scroll to position [257, 0]
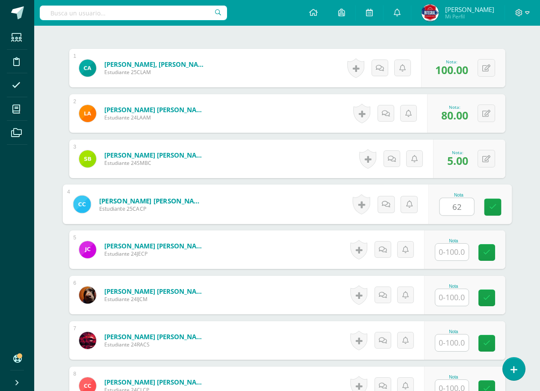
type input "62"
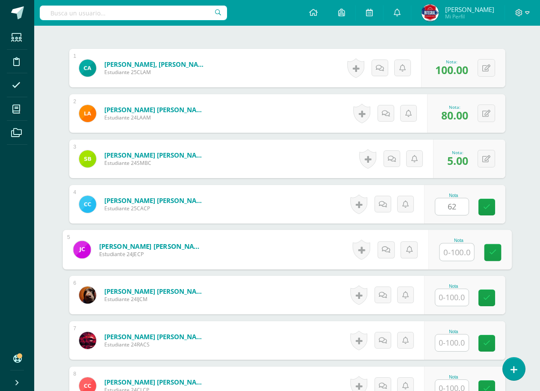
click at [459, 258] on input "text" at bounding box center [457, 251] width 34 height 17
type input "100"
click at [455, 290] on input "text" at bounding box center [452, 297] width 33 height 17
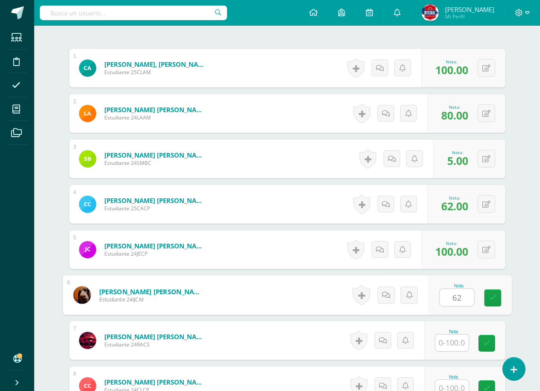
type input "6"
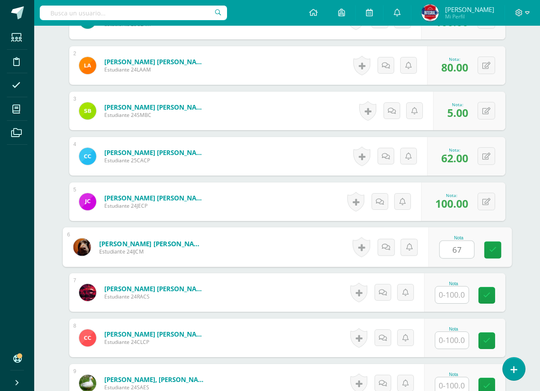
scroll to position [342, 0]
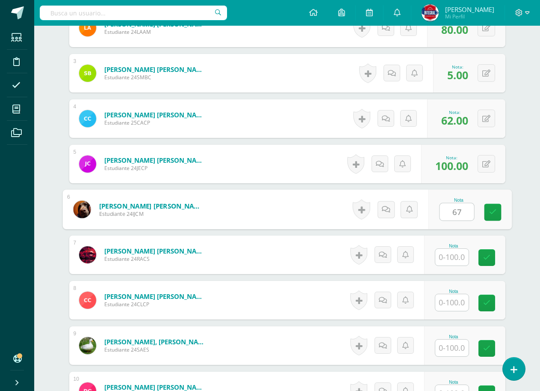
type input "67"
click at [445, 256] on input "text" at bounding box center [452, 257] width 33 height 17
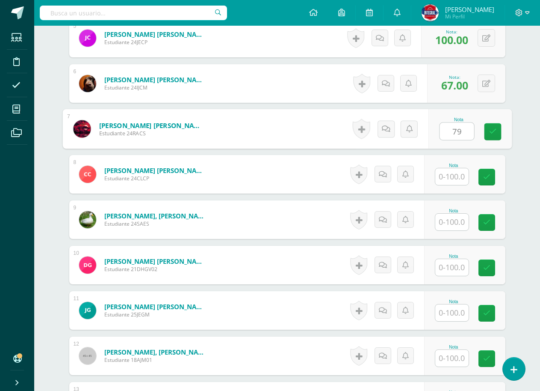
scroll to position [471, 0]
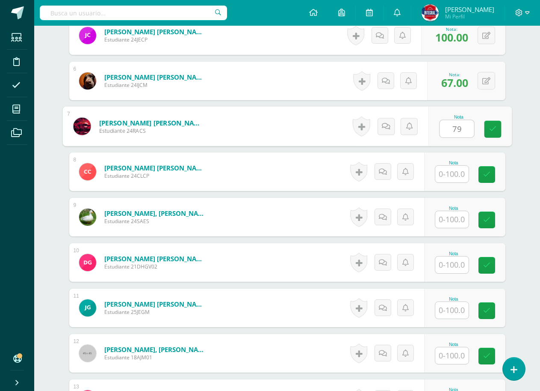
type input "79"
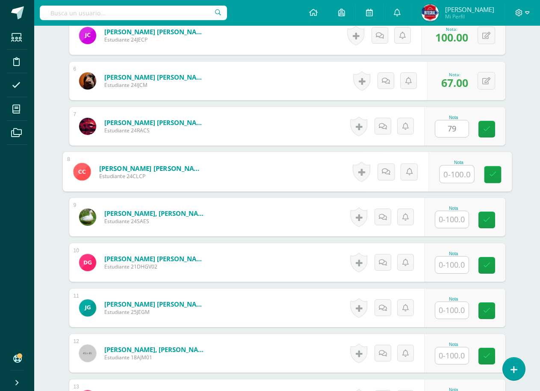
click at [456, 176] on input "text" at bounding box center [457, 174] width 34 height 17
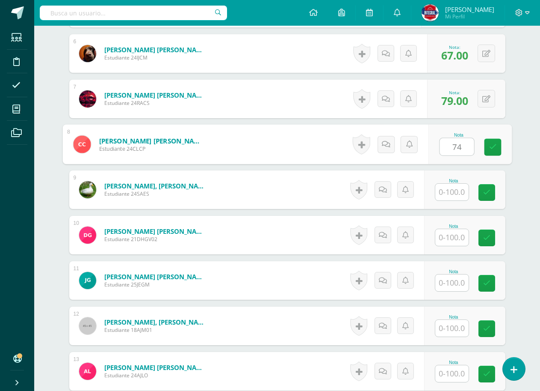
scroll to position [514, 0]
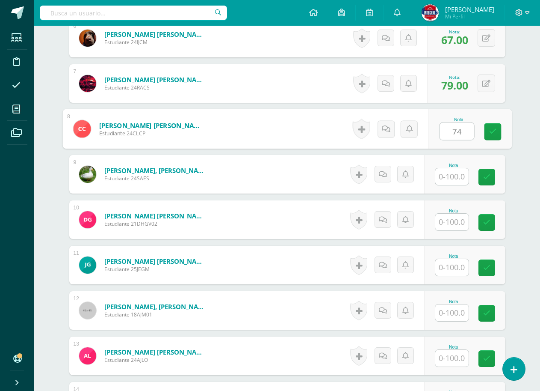
type input "74"
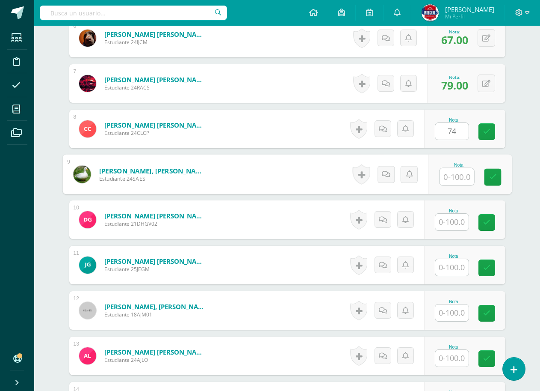
click at [456, 176] on input "text" at bounding box center [457, 176] width 34 height 17
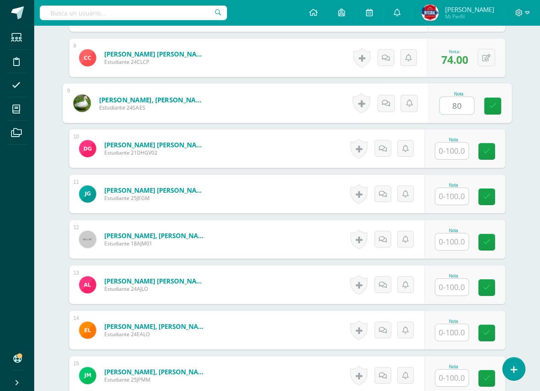
scroll to position [599, 0]
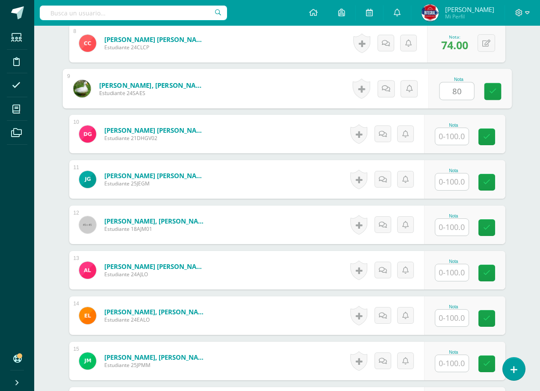
type input "80"
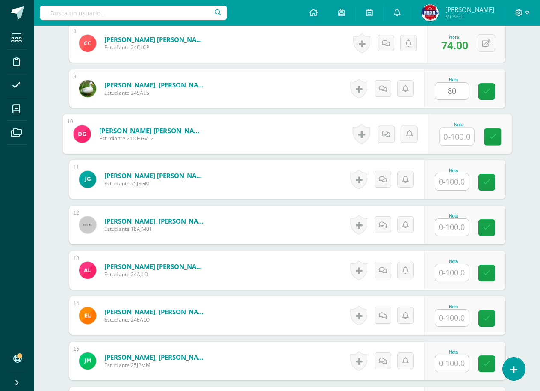
click at [458, 137] on input "text" at bounding box center [457, 136] width 34 height 17
type input "100"
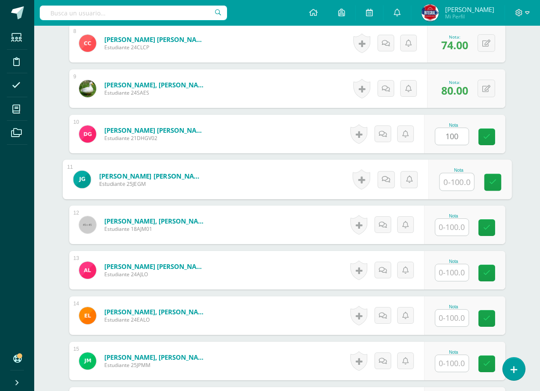
click at [449, 184] on input "text" at bounding box center [457, 181] width 34 height 17
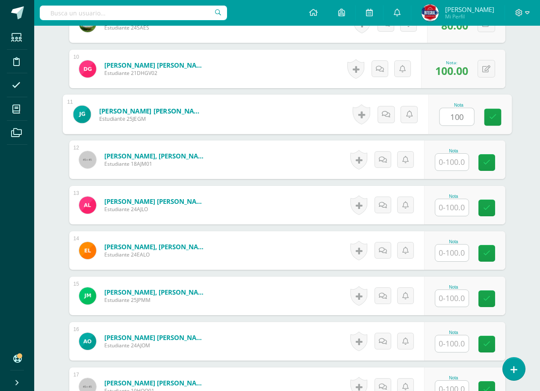
scroll to position [685, 0]
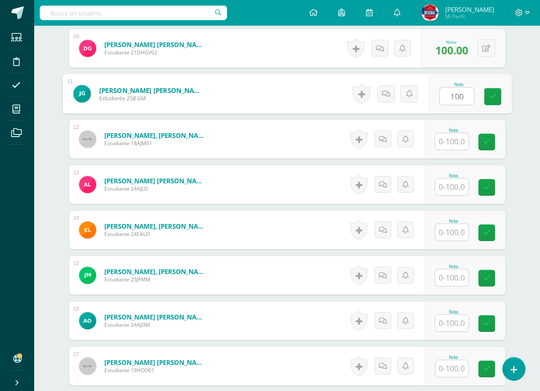
type input "100"
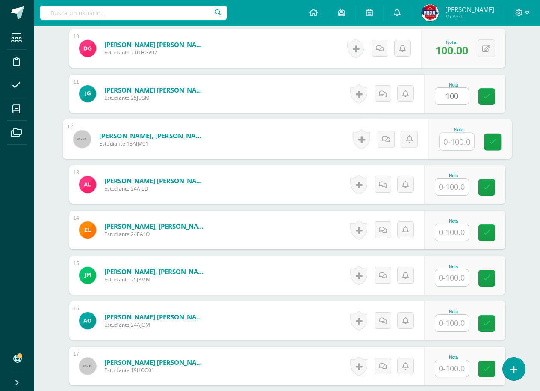
click at [454, 148] on input "text" at bounding box center [457, 141] width 34 height 17
type input "59"
click at [453, 184] on input "text" at bounding box center [452, 186] width 33 height 17
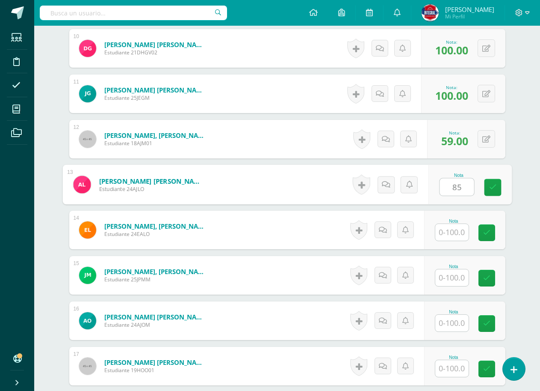
scroll to position [727, 0]
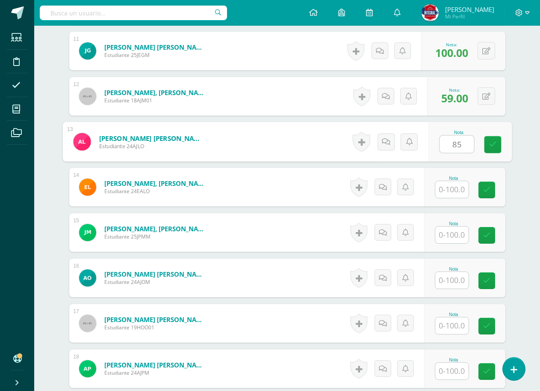
type input "85"
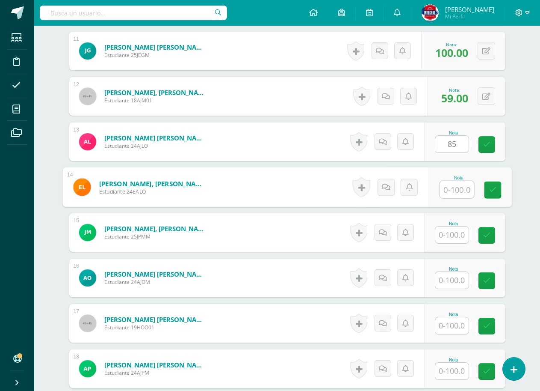
click at [452, 184] on input "text" at bounding box center [457, 189] width 34 height 17
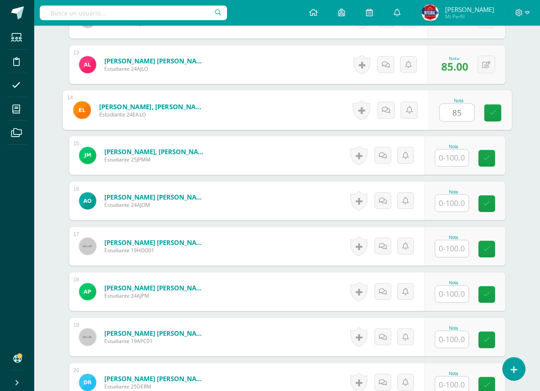
scroll to position [813, 0]
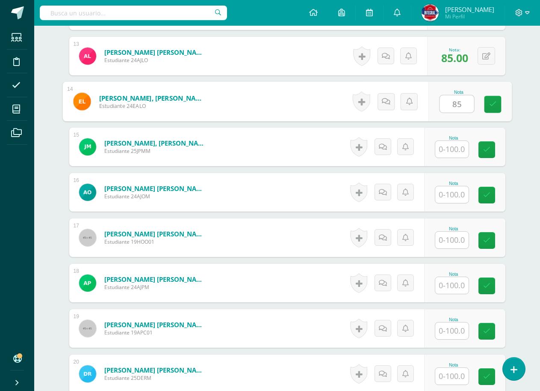
type input "85"
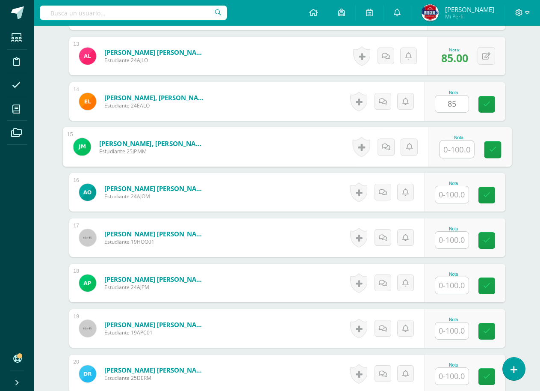
click at [453, 151] on input "text" at bounding box center [457, 149] width 34 height 17
type input "100"
click at [458, 201] on input "text" at bounding box center [452, 194] width 33 height 17
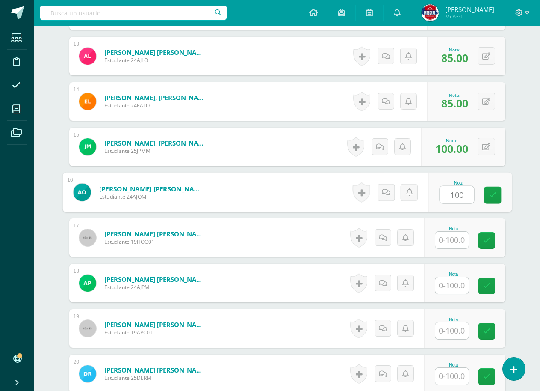
scroll to position [899, 0]
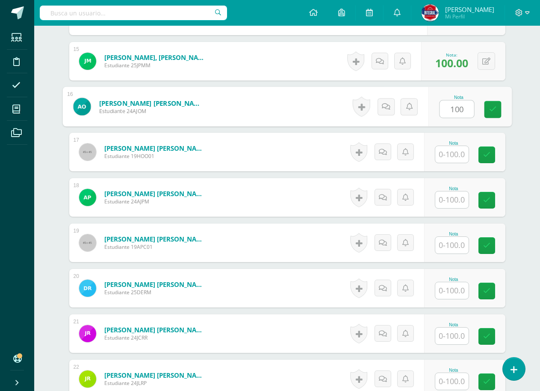
type input "100"
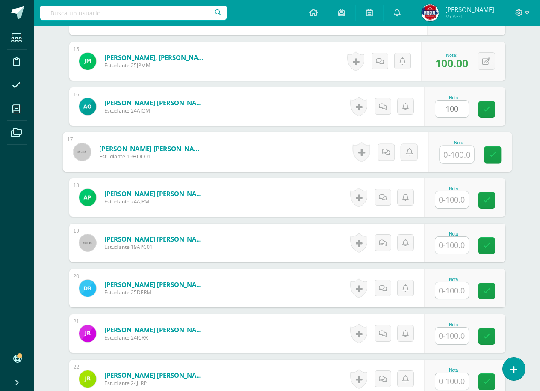
click at [452, 157] on input "text" at bounding box center [457, 154] width 34 height 17
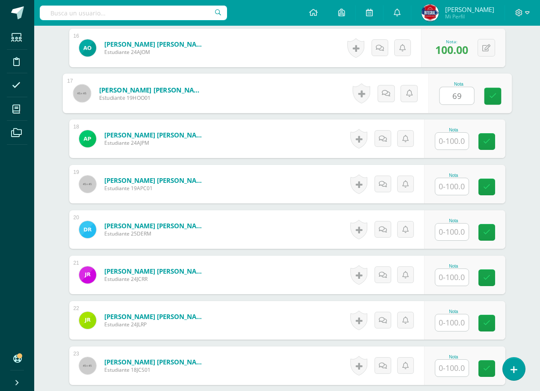
scroll to position [984, 0]
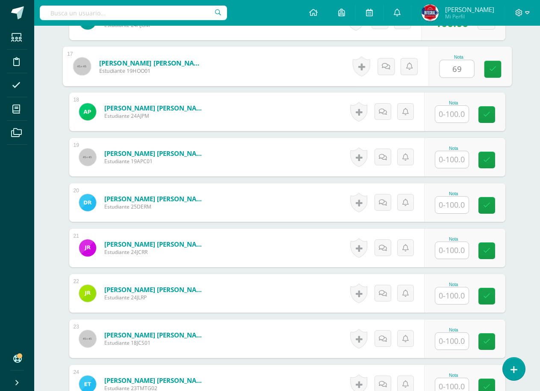
type input "69"
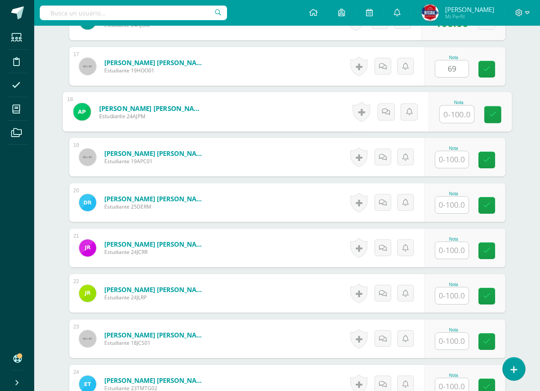
click at [456, 119] on input "text" at bounding box center [457, 114] width 34 height 17
type input "100"
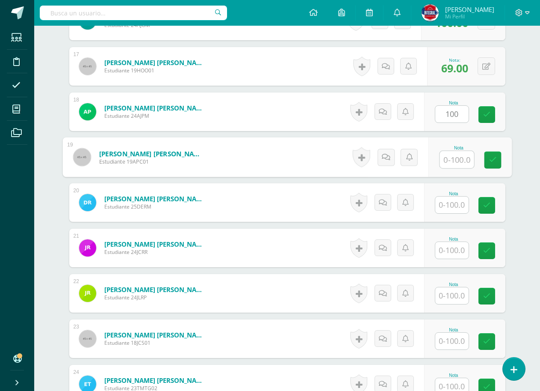
click at [451, 157] on input "text" at bounding box center [457, 159] width 34 height 17
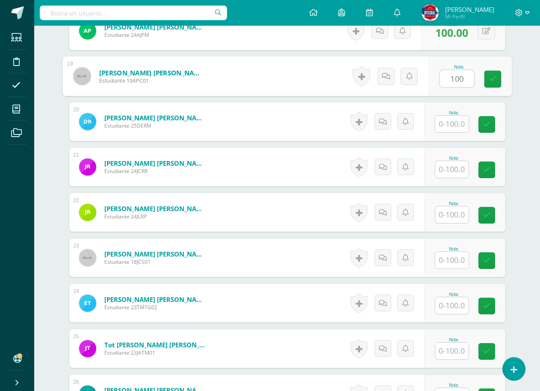
scroll to position [1070, 0]
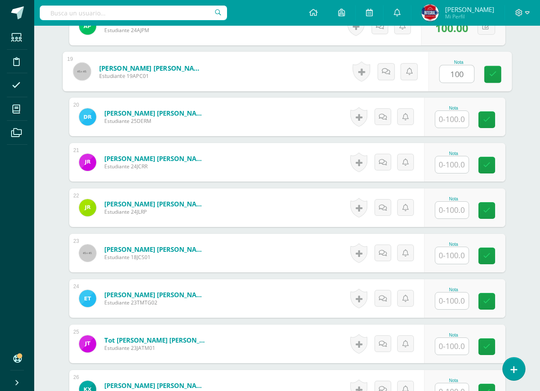
type input "100"
click at [448, 126] on input "text" at bounding box center [452, 119] width 33 height 17
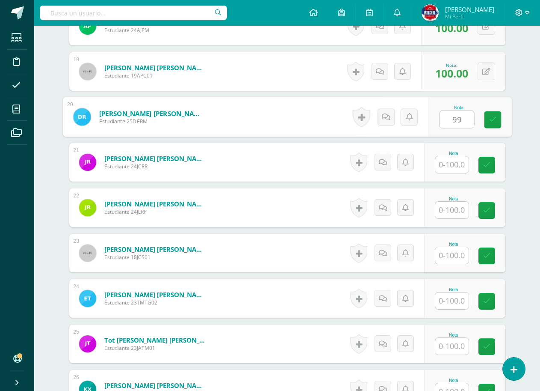
type input "99"
click at [451, 167] on input "text" at bounding box center [452, 164] width 33 height 17
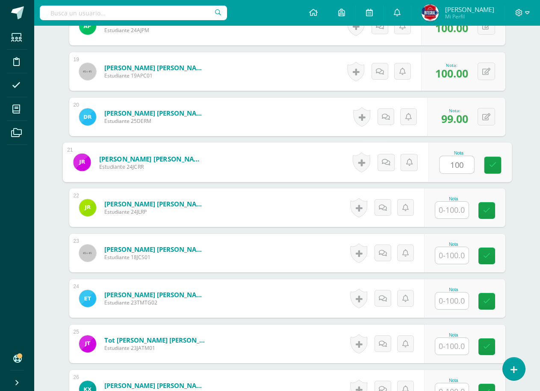
type input "100"
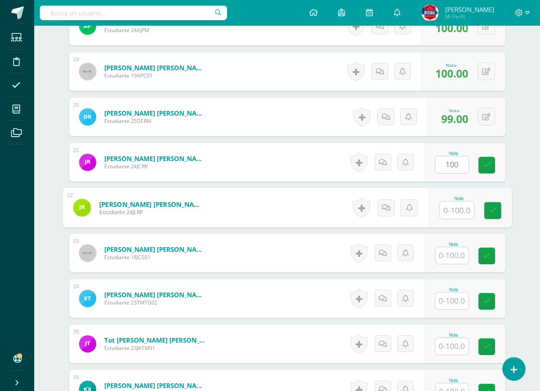
click at [460, 206] on input "text" at bounding box center [457, 210] width 34 height 17
type input "100"
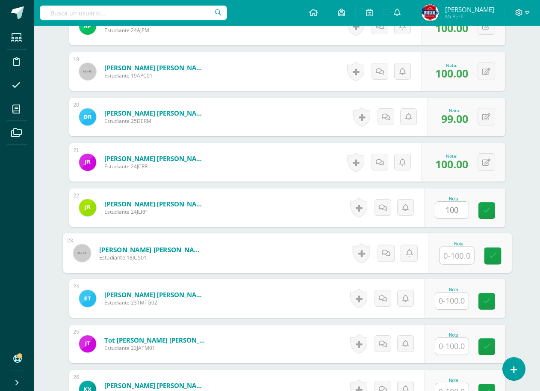
click at [454, 252] on input "text" at bounding box center [457, 255] width 34 height 17
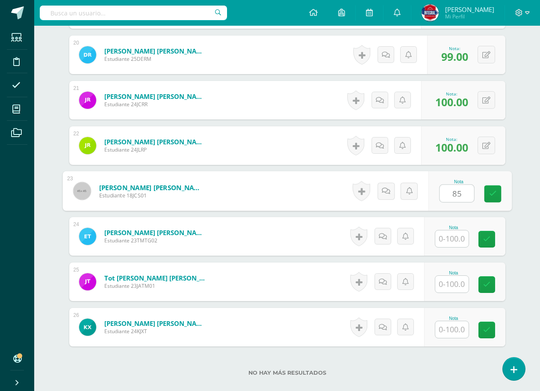
scroll to position [1185, 0]
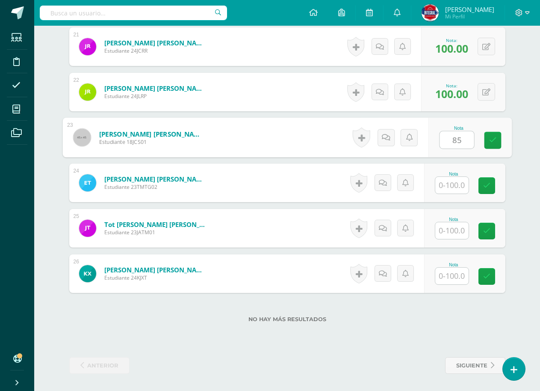
type input "85"
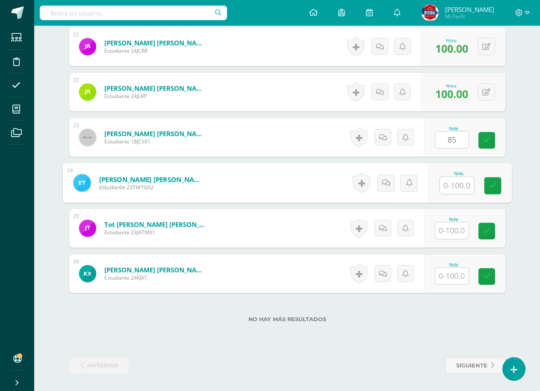
click at [451, 190] on input "text" at bounding box center [457, 185] width 34 height 17
type input "100"
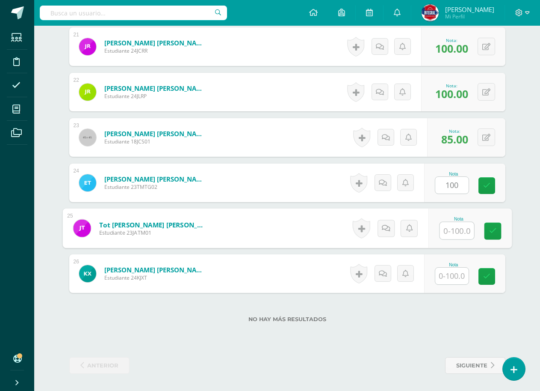
click at [457, 237] on input "text" at bounding box center [457, 230] width 34 height 17
type input "84"
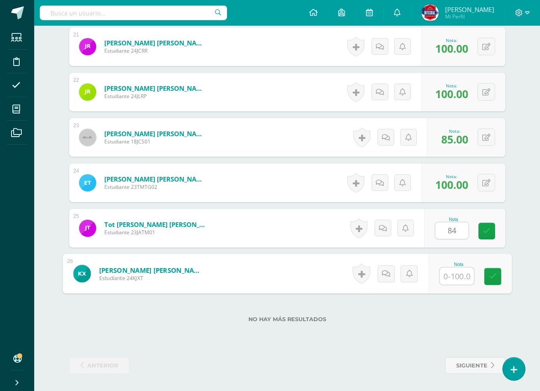
click at [452, 276] on input "text" at bounding box center [457, 275] width 34 height 17
type input "79"
click at [498, 277] on link at bounding box center [492, 276] width 17 height 17
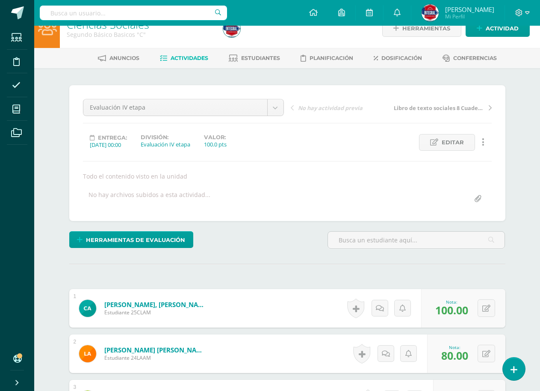
scroll to position [0, 0]
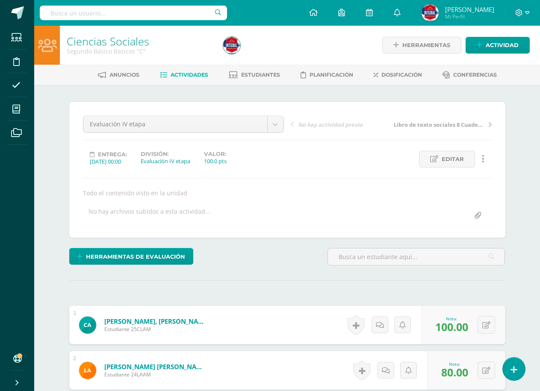
click at [190, 76] on span "Actividades" at bounding box center [190, 74] width 38 height 6
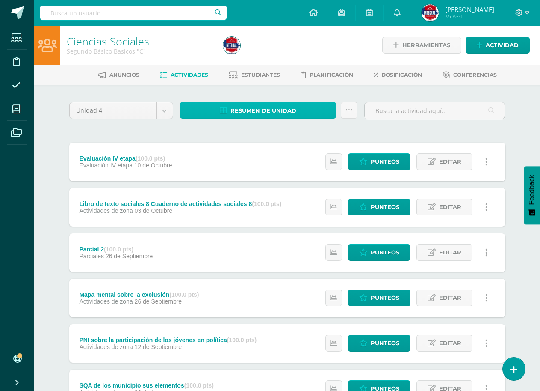
click at [292, 114] on span "Resumen de unidad" at bounding box center [264, 111] width 66 height 16
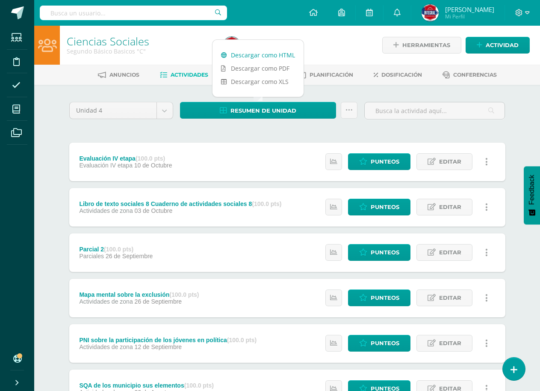
click at [275, 56] on link "Descargar como HTML" at bounding box center [258, 54] width 91 height 13
click at [232, 80] on link "Descargar como XLS" at bounding box center [258, 81] width 91 height 13
click at [323, 44] on div at bounding box center [300, 45] width 160 height 39
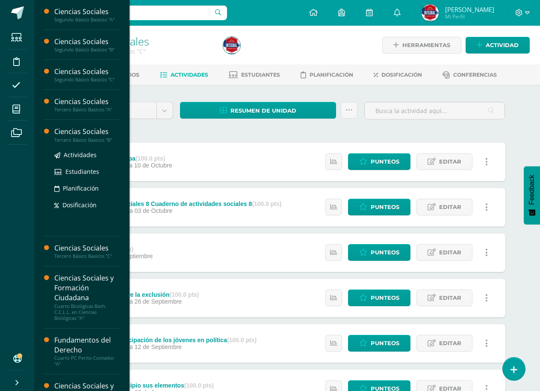
click at [55, 136] on div "Ciencias Sociales" at bounding box center [86, 132] width 65 height 10
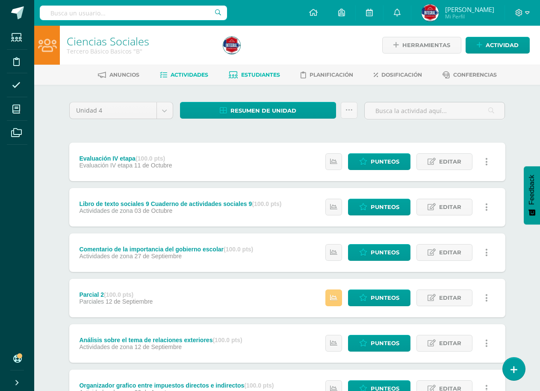
click at [264, 71] on link "Estudiantes" at bounding box center [254, 75] width 51 height 14
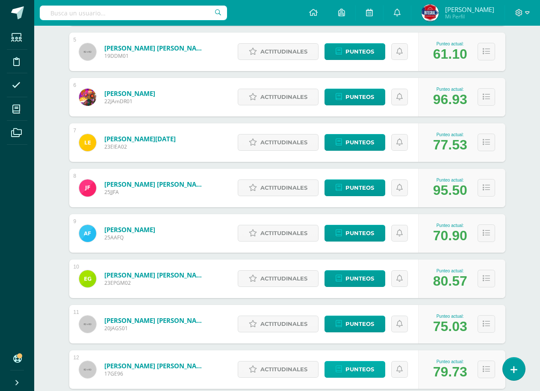
scroll to position [382, 0]
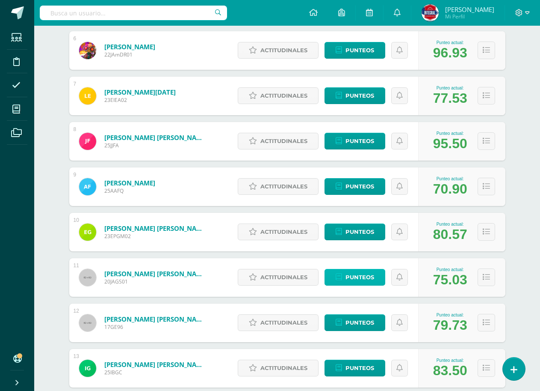
click at [351, 277] on span "Punteos" at bounding box center [360, 277] width 29 height 16
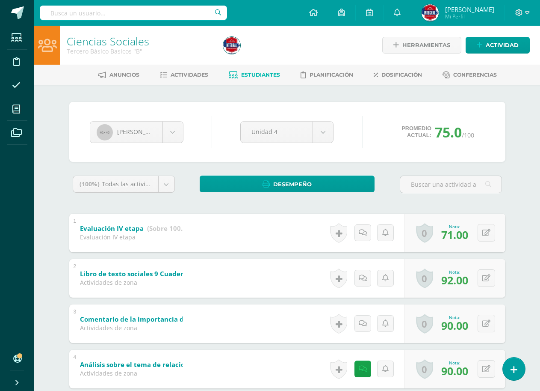
scroll to position [128, 0]
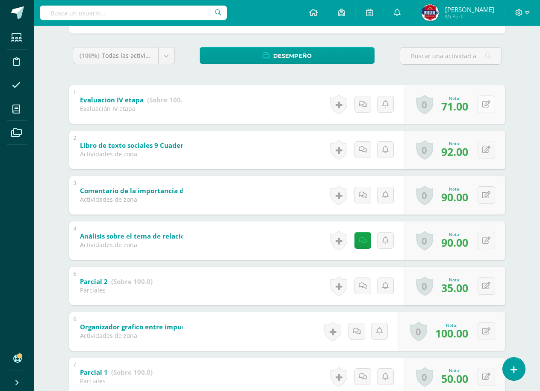
click at [487, 106] on icon at bounding box center [487, 104] width 8 height 7
type input "76"
click at [474, 109] on link at bounding box center [469, 106] width 17 height 17
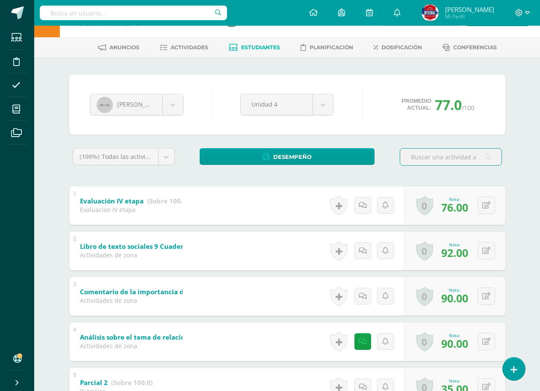
scroll to position [43, 0]
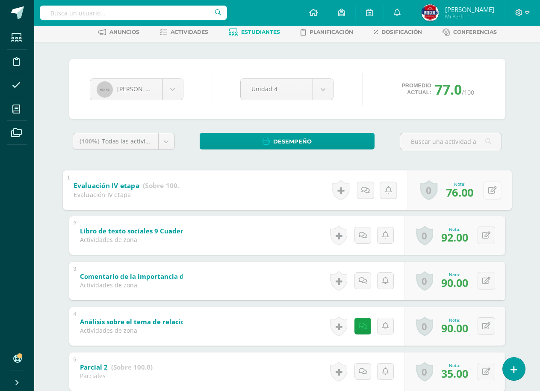
click at [484, 192] on button at bounding box center [493, 190] width 18 height 18
type input "77"
click at [469, 200] on link at bounding box center [469, 192] width 17 height 17
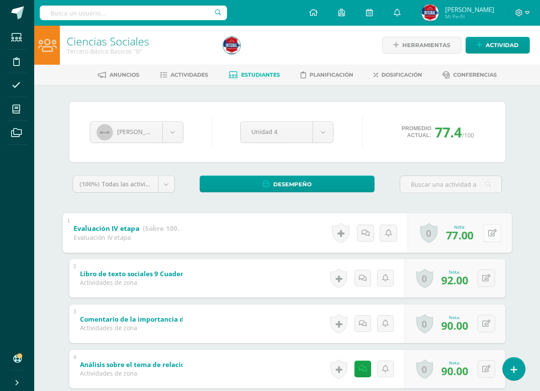
click at [489, 235] on icon at bounding box center [492, 232] width 9 height 7
type input "80"
click at [467, 232] on icon at bounding box center [470, 235] width 8 height 7
click at [486, 232] on icon at bounding box center [487, 232] width 8 height 7
type input "81"
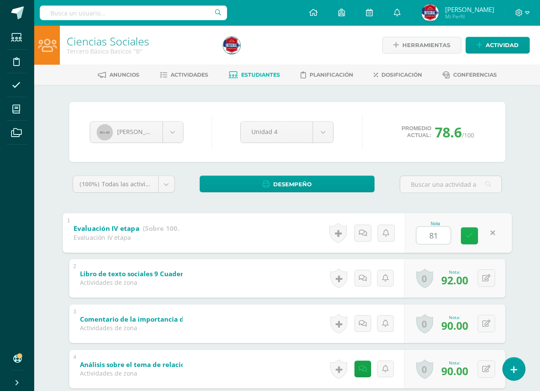
click at [475, 239] on link at bounding box center [469, 235] width 17 height 17
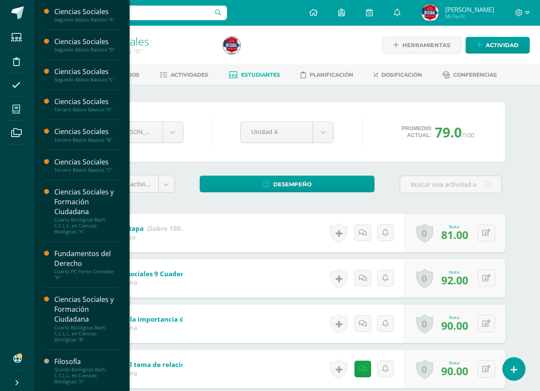
click at [13, 110] on icon at bounding box center [16, 109] width 8 height 9
